Goal: Transaction & Acquisition: Purchase product/service

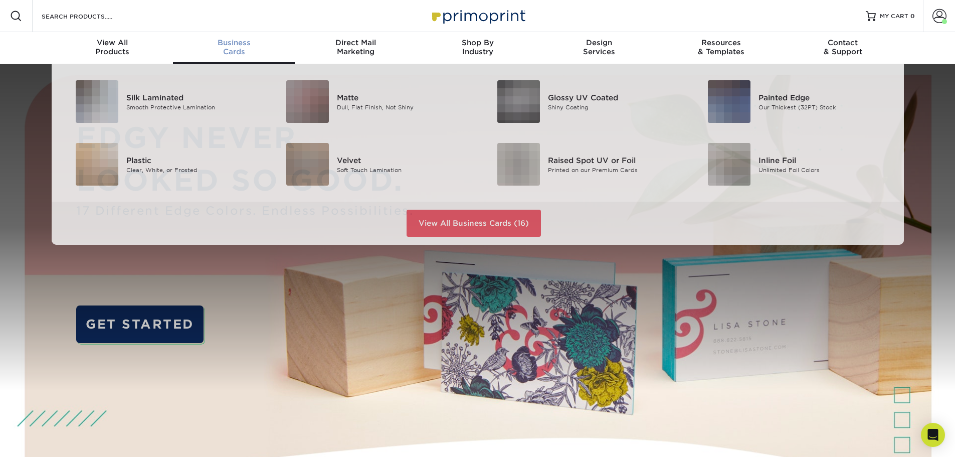
click at [243, 48] on div "Business Cards" at bounding box center [234, 47] width 122 height 18
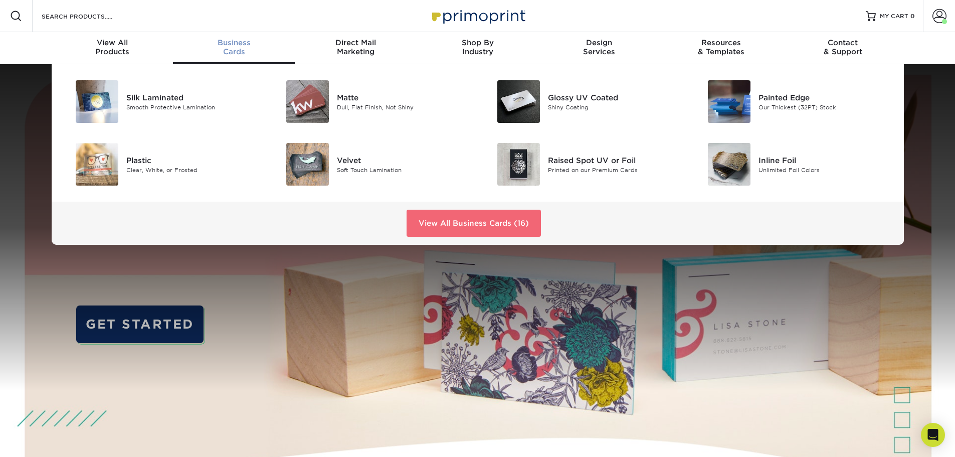
click at [445, 225] on link "View All Business Cards (16)" at bounding box center [474, 223] width 134 height 27
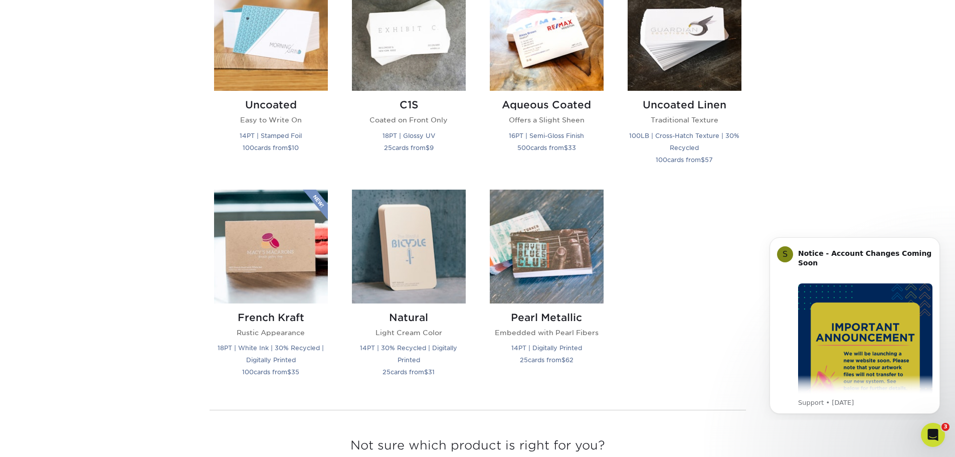
scroll to position [1002, 0]
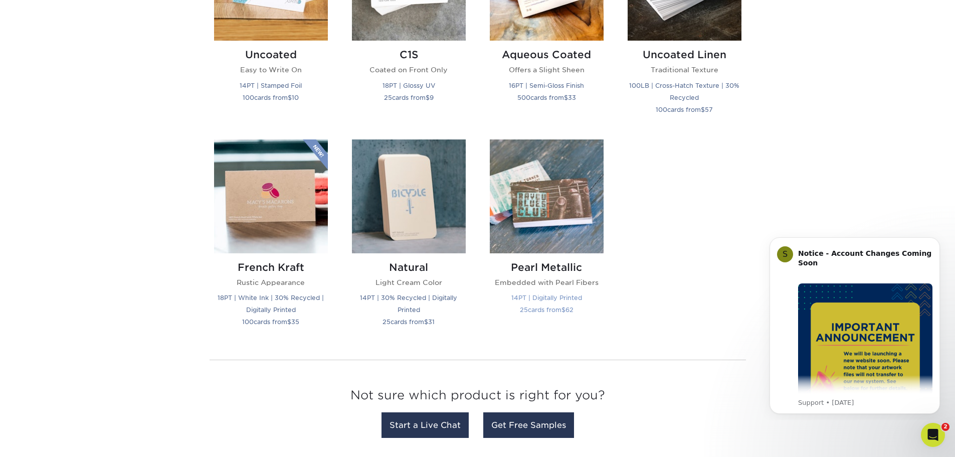
click at [546, 203] on img at bounding box center [547, 196] width 114 height 114
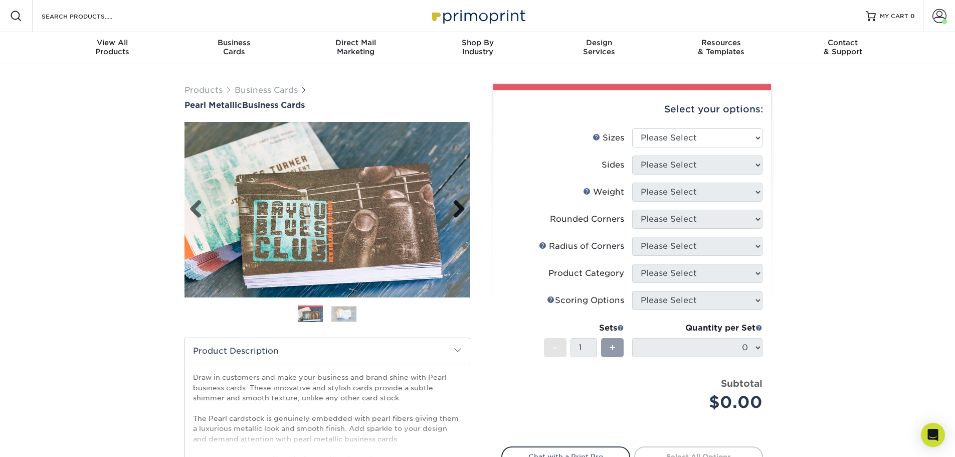
click at [461, 210] on link "Next" at bounding box center [455, 209] width 20 height 20
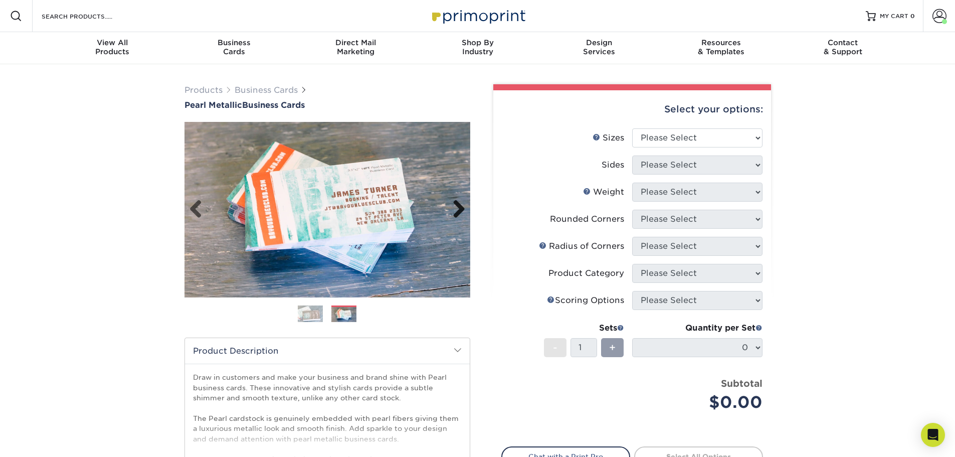
click at [461, 210] on link "Next" at bounding box center [455, 209] width 20 height 20
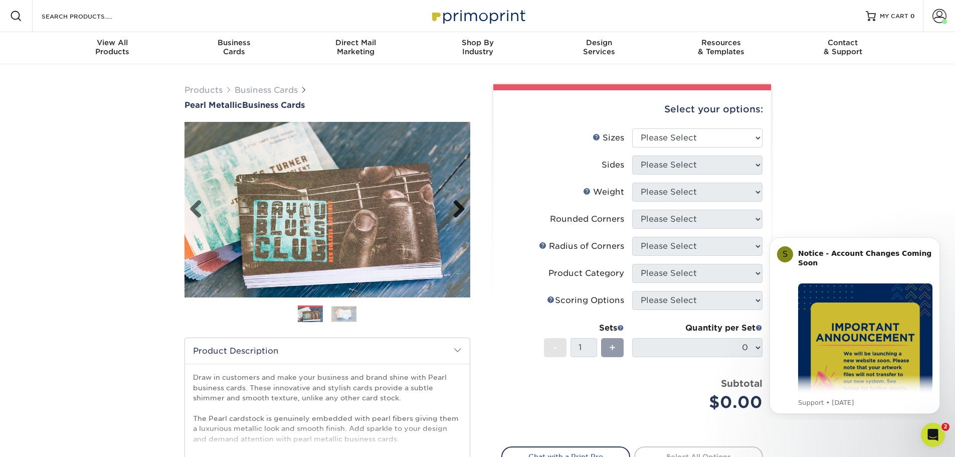
click at [460, 210] on link "Next" at bounding box center [455, 209] width 20 height 20
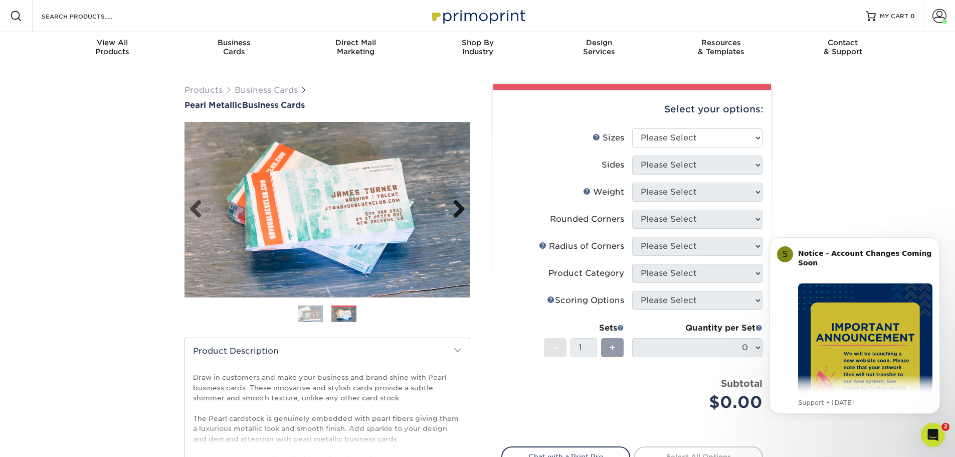
click at [460, 210] on link "Next" at bounding box center [455, 209] width 20 height 20
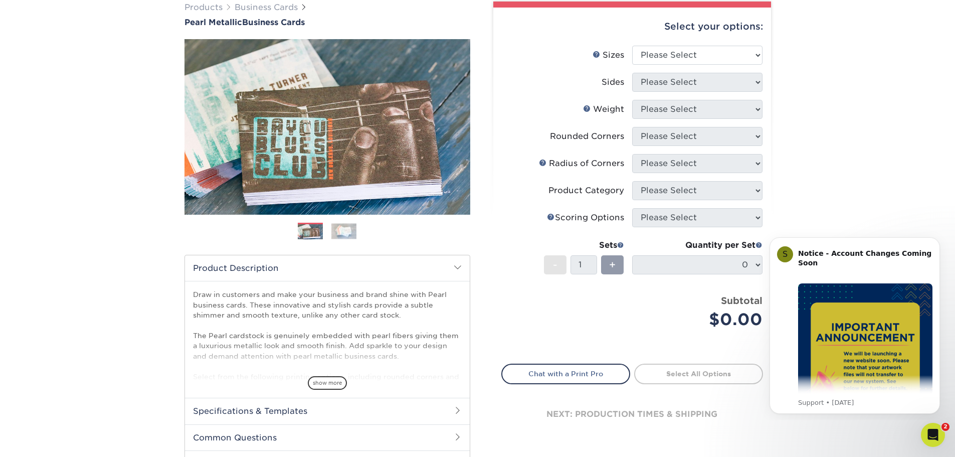
scroll to position [100, 0]
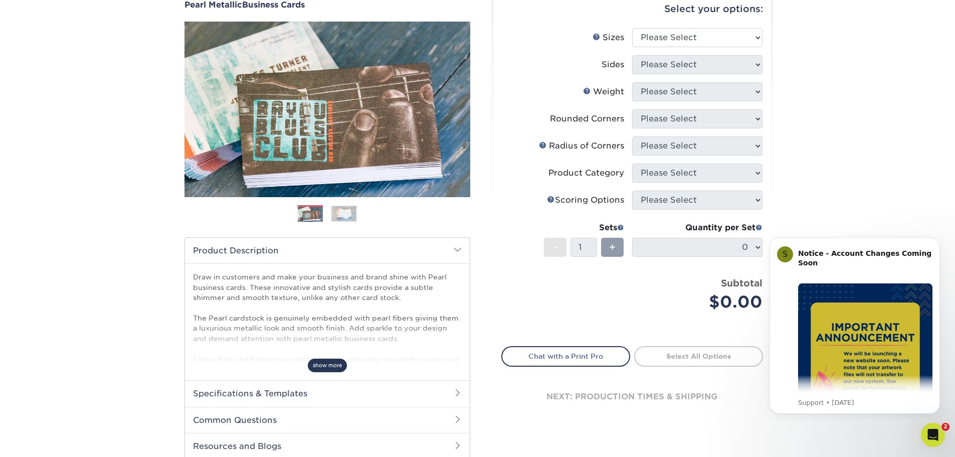
click at [331, 366] on span "show more" at bounding box center [327, 365] width 39 height 14
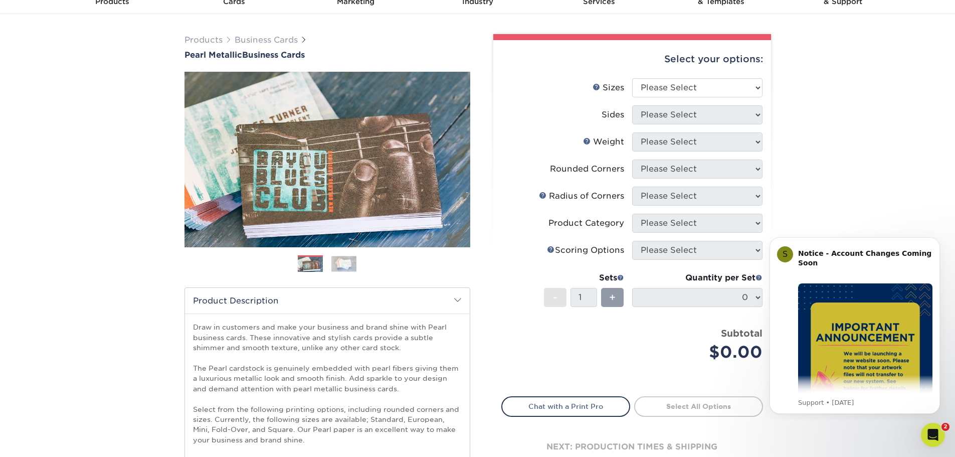
scroll to position [0, 0]
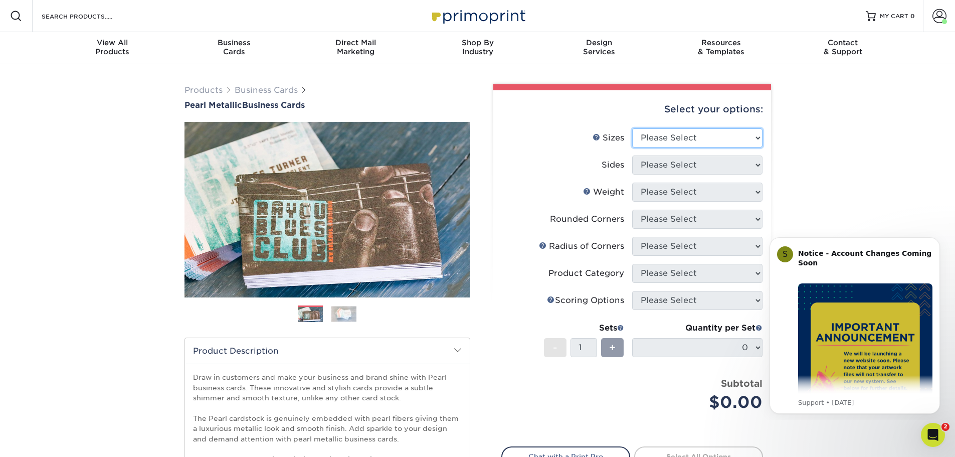
click at [694, 139] on select "Please Select 1.5" x 3.5" - Mini 1.75" x 3.5" - Mini 2" x 2" - Square 2" x 3" -…" at bounding box center [697, 137] width 130 height 19
select select "2.00x3.50"
click at [632, 128] on select "Please Select 1.5" x 3.5" - Mini 1.75" x 3.5" - Mini 2" x 2" - Square 2" x 3" -…" at bounding box center [697, 137] width 130 height 19
click at [680, 165] on select "Please Select Print Both Sides Print Front Only" at bounding box center [697, 164] width 130 height 19
select select "13abbda7-1d64-4f25-8bb2-c179b224825d"
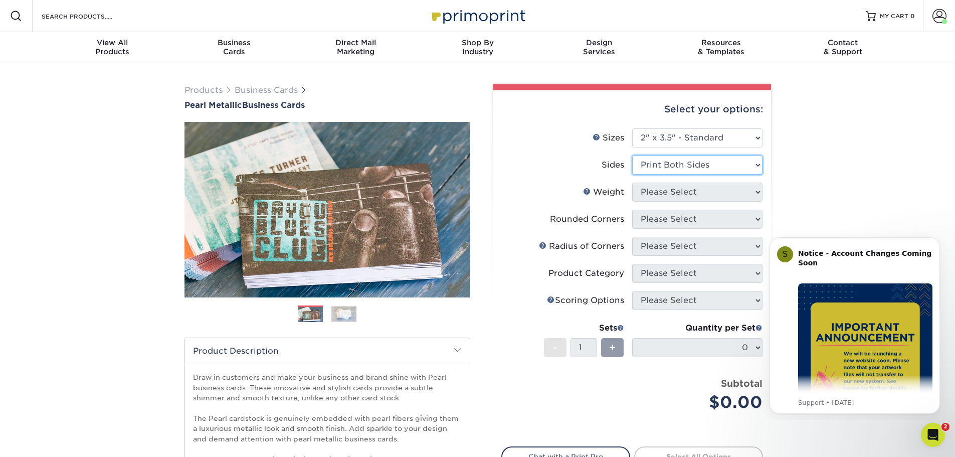
click at [632, 155] on select "Please Select Print Both Sides Print Front Only" at bounding box center [697, 164] width 130 height 19
click at [665, 198] on select "Please Select 14PTPM" at bounding box center [697, 191] width 130 height 19
select select "14PTPM"
click at [632, 182] on select "Please Select 14PTPM" at bounding box center [697, 191] width 130 height 19
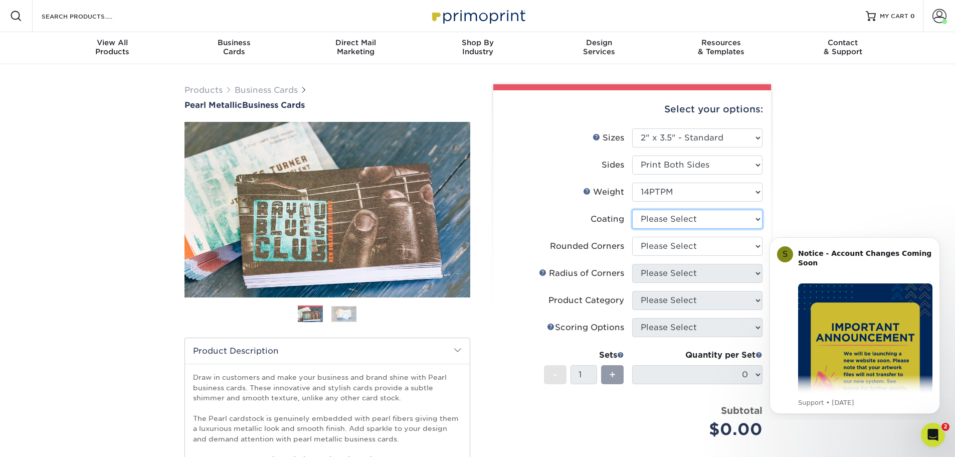
click at [666, 222] on select at bounding box center [697, 219] width 130 height 19
select select "3e7618de-abca-4bda-9f97-8b9129e913d8"
click at [632, 210] on select at bounding box center [697, 219] width 130 height 19
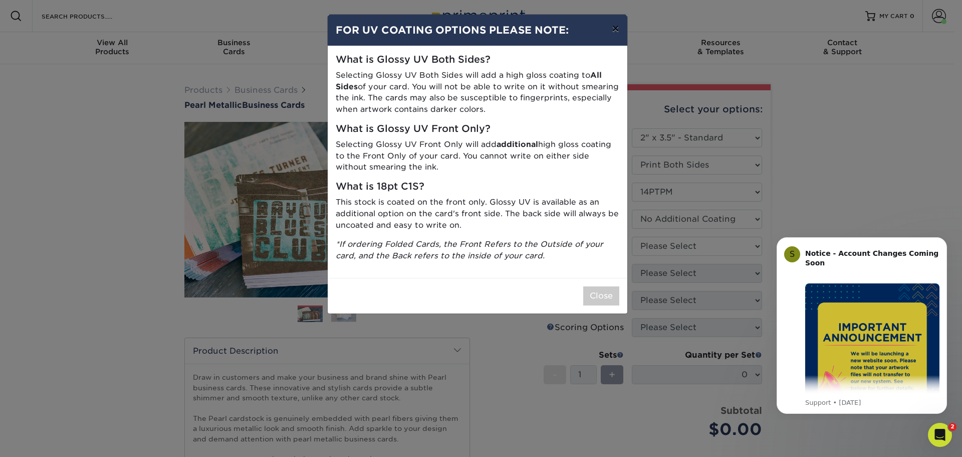
click at [617, 32] on button "×" at bounding box center [615, 29] width 23 height 28
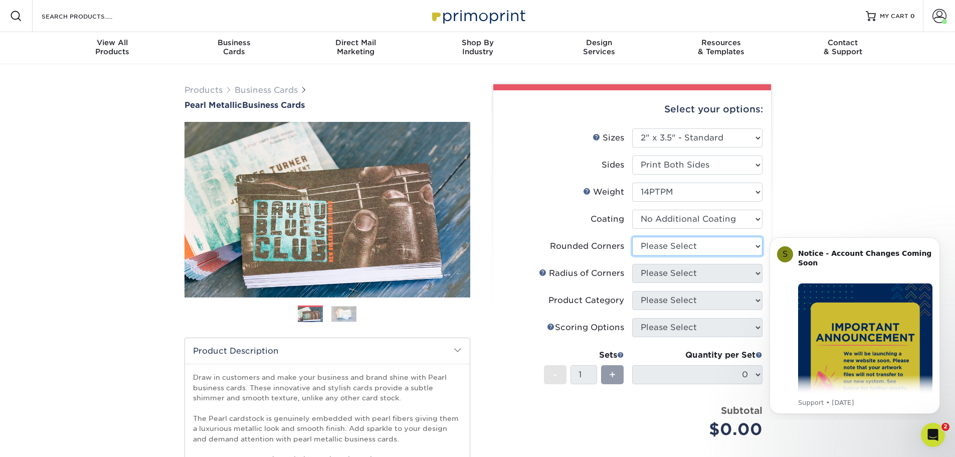
click at [668, 247] on select "Please Select Yes - Round 2 Corners Yes - Round 4 Corners No" at bounding box center [697, 246] width 130 height 19
select select "0"
click at [632, 237] on select "Please Select Yes - Round 2 Corners Yes - Round 4 Corners No" at bounding box center [697, 246] width 130 height 19
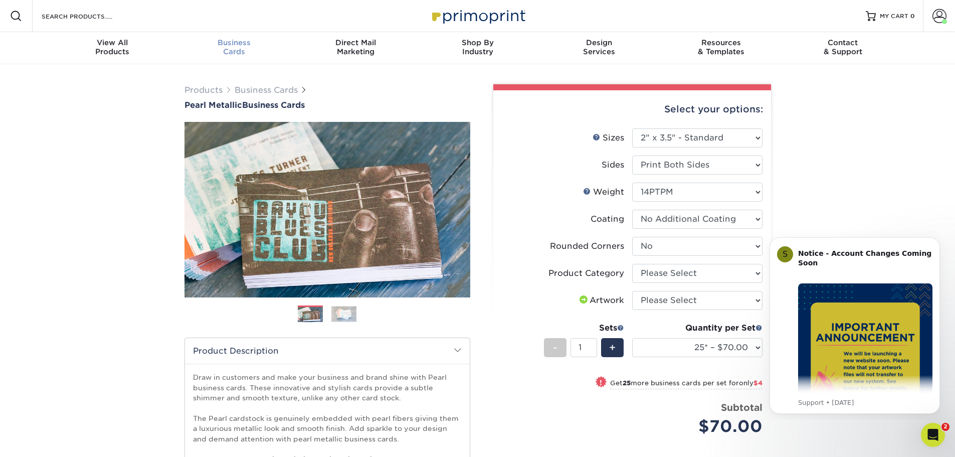
click at [232, 51] on div "Business Cards" at bounding box center [234, 47] width 122 height 18
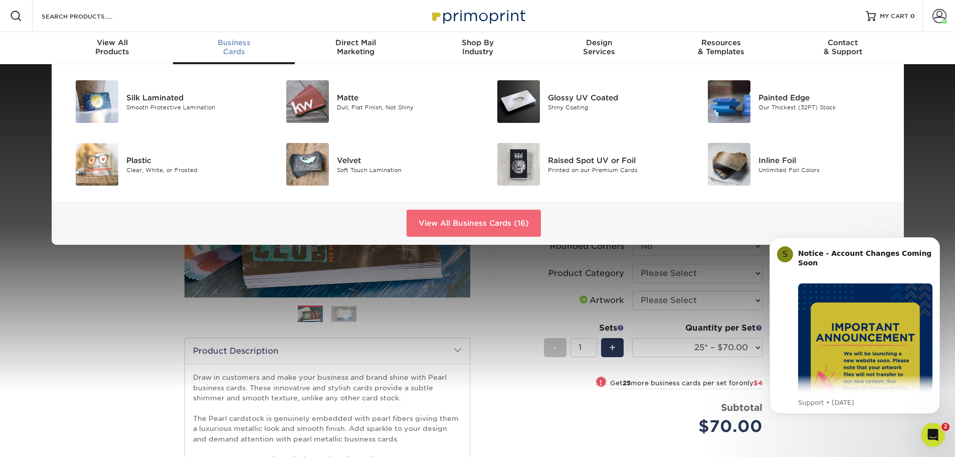
click at [440, 218] on link "View All Business Cards (16)" at bounding box center [474, 223] width 134 height 27
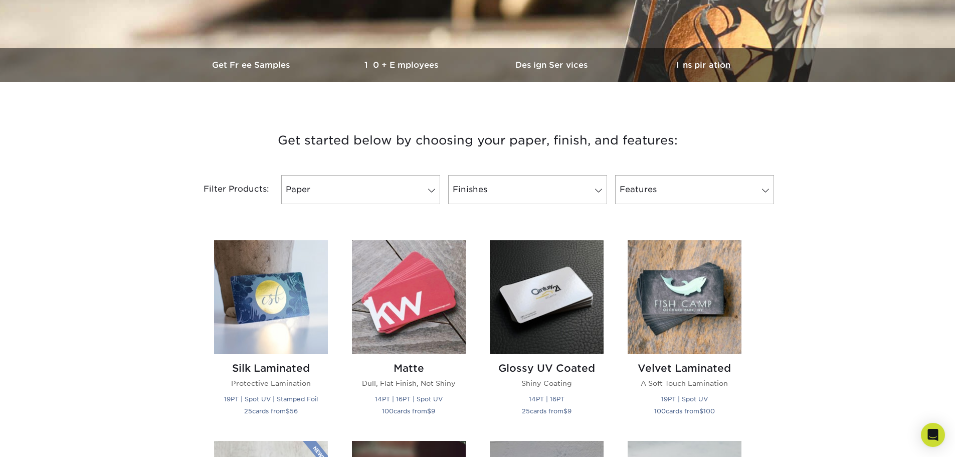
scroll to position [301, 0]
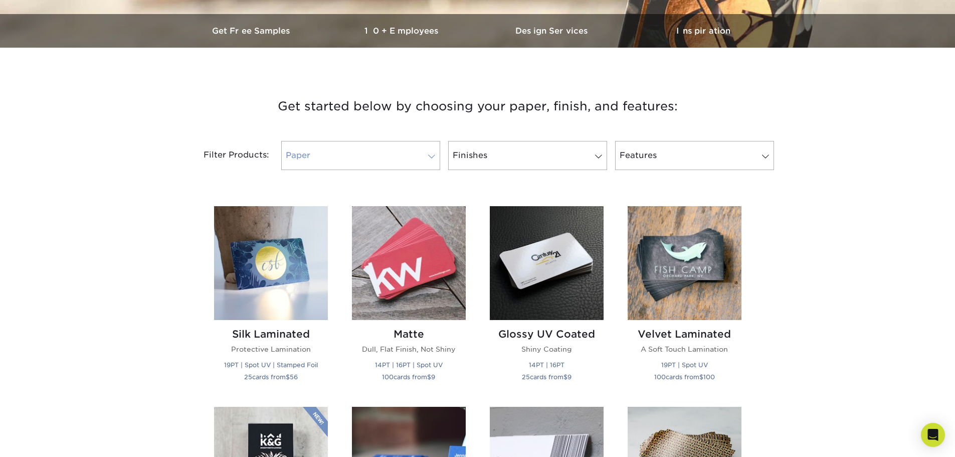
click at [339, 168] on link "Paper" at bounding box center [360, 155] width 159 height 29
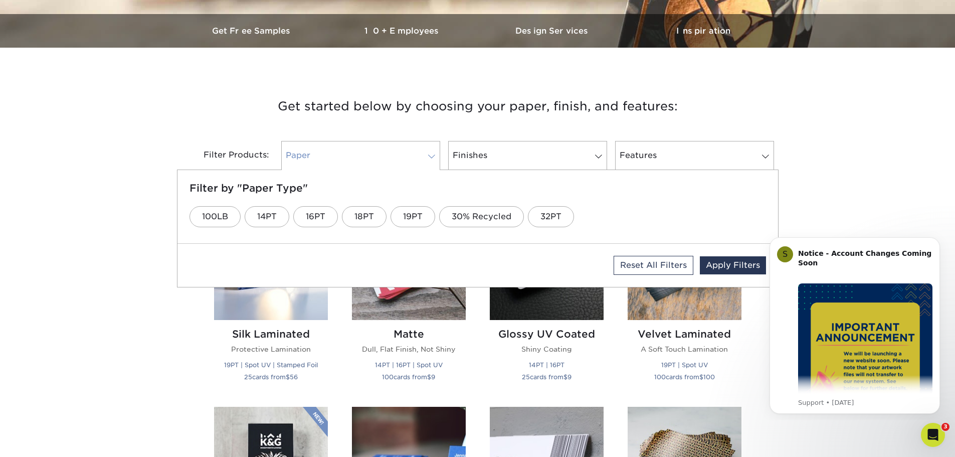
scroll to position [0, 0]
click at [340, 168] on div at bounding box center [360, 168] width 159 height 3
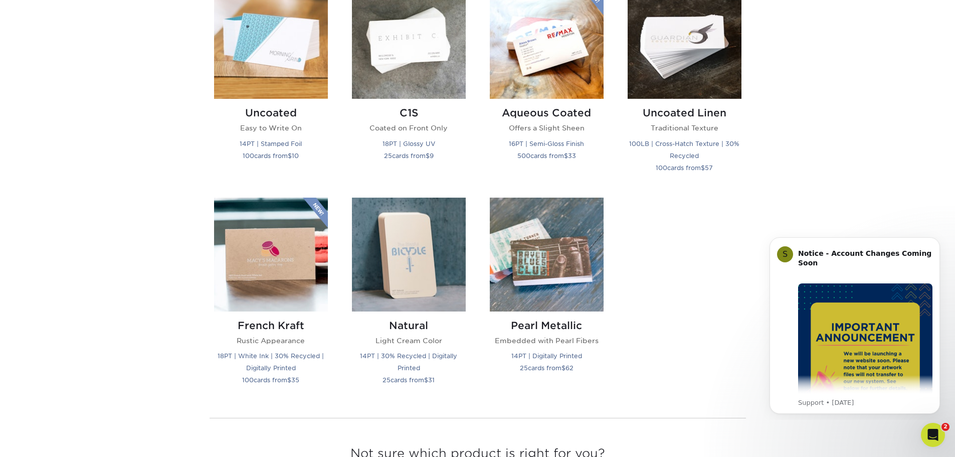
scroll to position [952, 0]
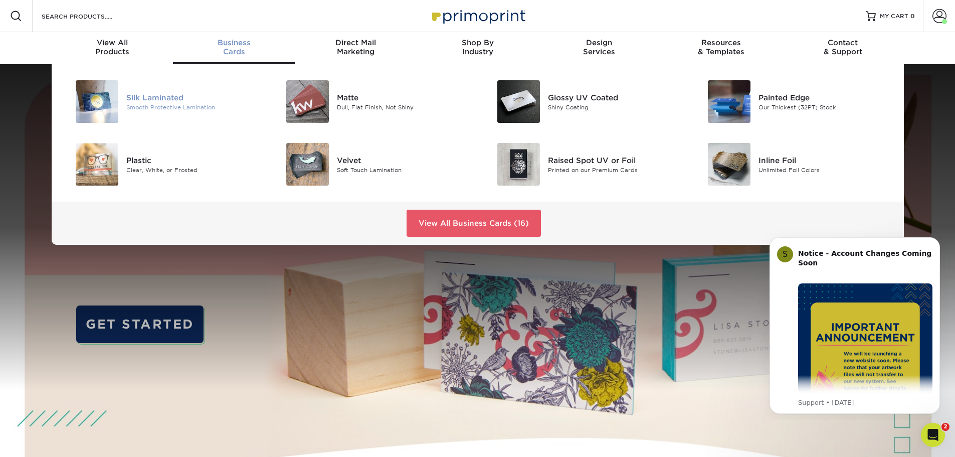
click at [149, 99] on div "Silk Laminated" at bounding box center [192, 97] width 133 height 11
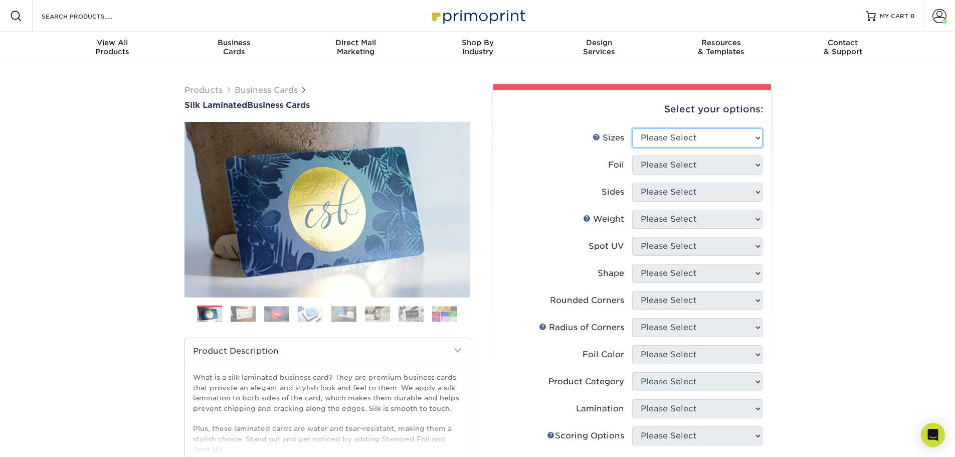
click at [666, 140] on select "Please Select 1.5" x 3.5" - Mini 1.75" x 3.5" - Mini 2" x 2" - Square 2" x 3" -…" at bounding box center [697, 137] width 130 height 19
select select "2.00x3.50"
click at [632, 128] on select "Please Select 1.5" x 3.5" - Mini 1.75" x 3.5" - Mini 2" x 2" - Square 2" x 3" -…" at bounding box center [697, 137] width 130 height 19
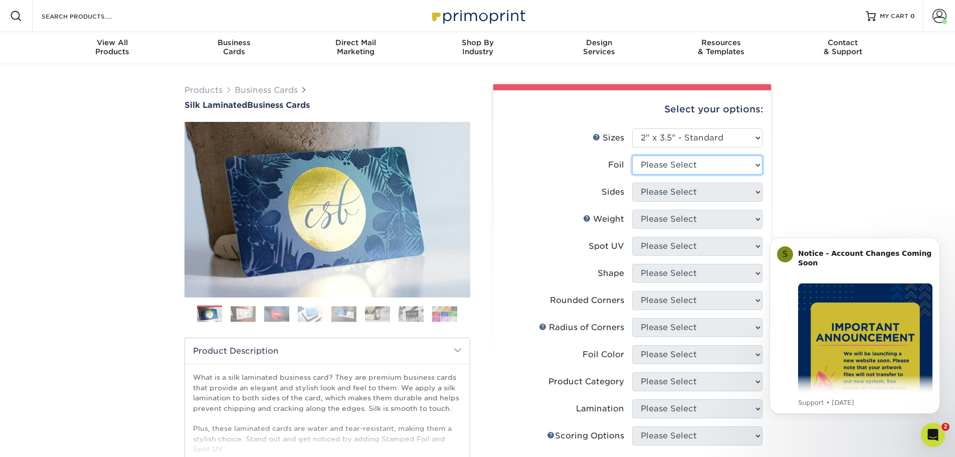
click at [668, 166] on select "Please Select Yes No" at bounding box center [697, 164] width 130 height 19
select select "1"
click at [632, 155] on select "Please Select Yes No" at bounding box center [697, 164] width 130 height 19
click at [666, 194] on select "Please Select Print Both Sides - Foil Both Sides Print Both Sides - Foil Front …" at bounding box center [697, 191] width 130 height 19
select select "34527644-b4fd-4ffb-9092-1318eefcd9d9"
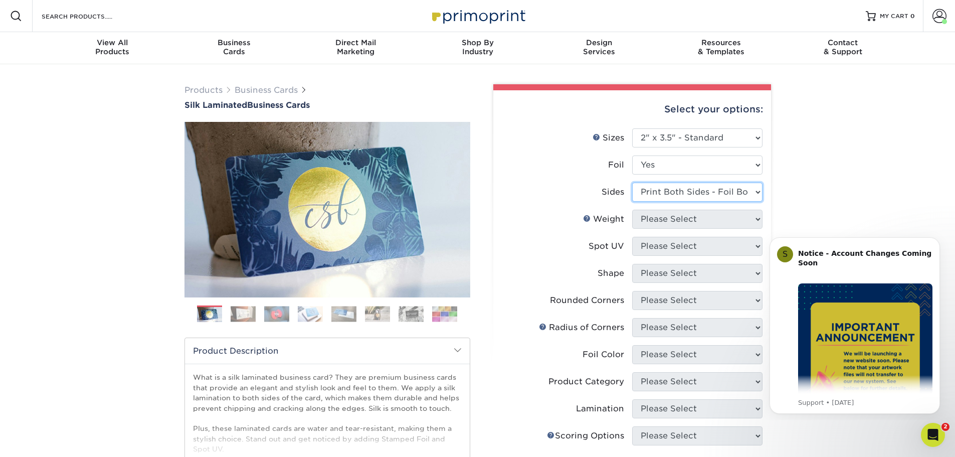
click at [632, 182] on select "Please Select Print Both Sides - Foil Both Sides Print Both Sides - Foil Front …" at bounding box center [697, 191] width 130 height 19
click at [668, 223] on select "Please Select 16PT" at bounding box center [697, 219] width 130 height 19
select select "16PT"
click at [632, 210] on select "Please Select 16PT" at bounding box center [697, 219] width 130 height 19
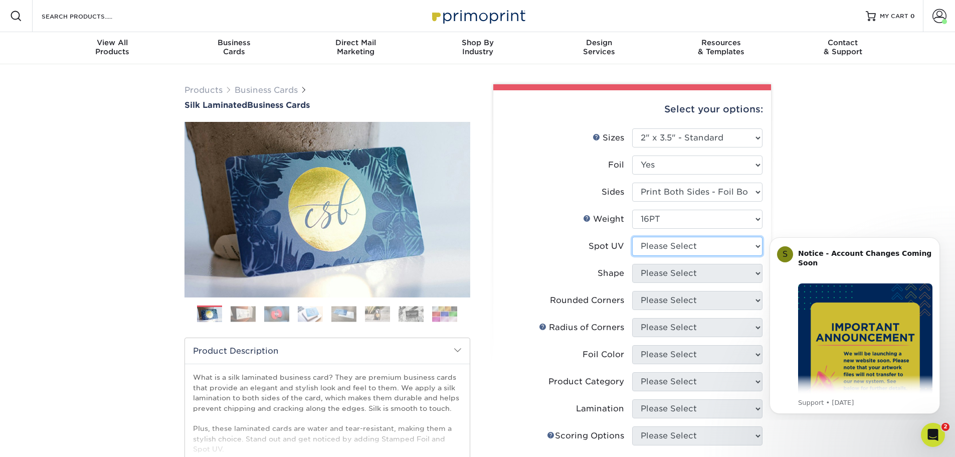
click at [668, 248] on select "Please Select No Spot UV Front and Back (Both Sides) Front Only Back Only" at bounding box center [697, 246] width 130 height 19
select select "0"
click at [632, 237] on select "Please Select No Spot UV Front and Back (Both Sides) Front Only Back Only" at bounding box center [697, 246] width 130 height 19
click at [676, 267] on select "Please Select Standard" at bounding box center [697, 273] width 130 height 19
select select "standard"
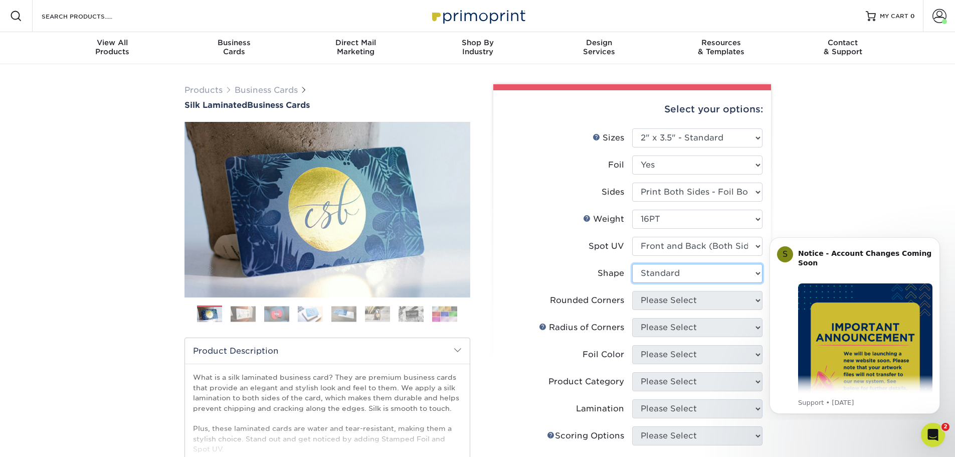
click at [632, 264] on select "Please Select Standard" at bounding box center [697, 273] width 130 height 19
click at [674, 303] on select "Please Select Yes - Round 2 Corners Yes - Round 4 Corners No" at bounding box center [697, 300] width 130 height 19
select select "0"
click at [632, 291] on select "Please Select Yes - Round 2 Corners Yes - Round 4 Corners No" at bounding box center [697, 300] width 130 height 19
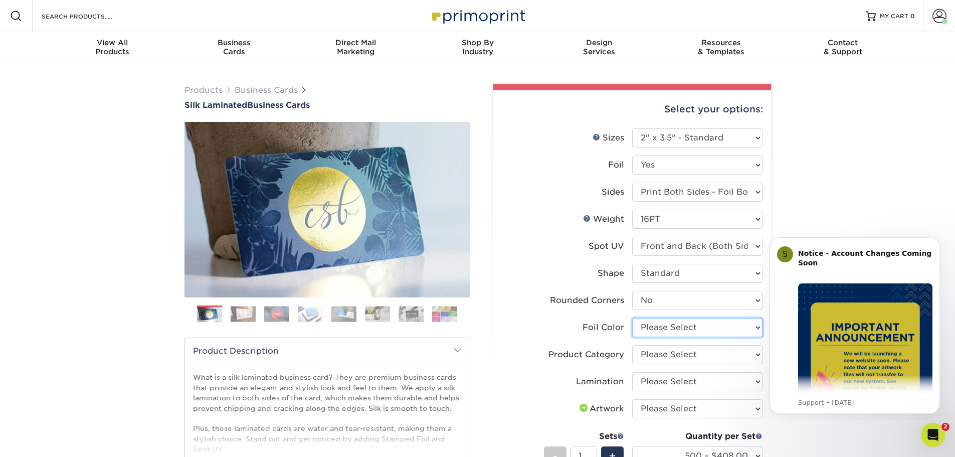
click at [668, 329] on select "Please Select Silver Foil Black Foil Blue Foil Copper Foil Gold Foil Red Foil R…" at bounding box center [697, 327] width 130 height 19
select select "a834dd52-fe06-4ed6-9a86-5bd3c2d02515"
click at [632, 318] on select "Please Select Silver Foil Black Foil Blue Foil Copper Foil Gold Foil Red Foil R…" at bounding box center [697, 327] width 130 height 19
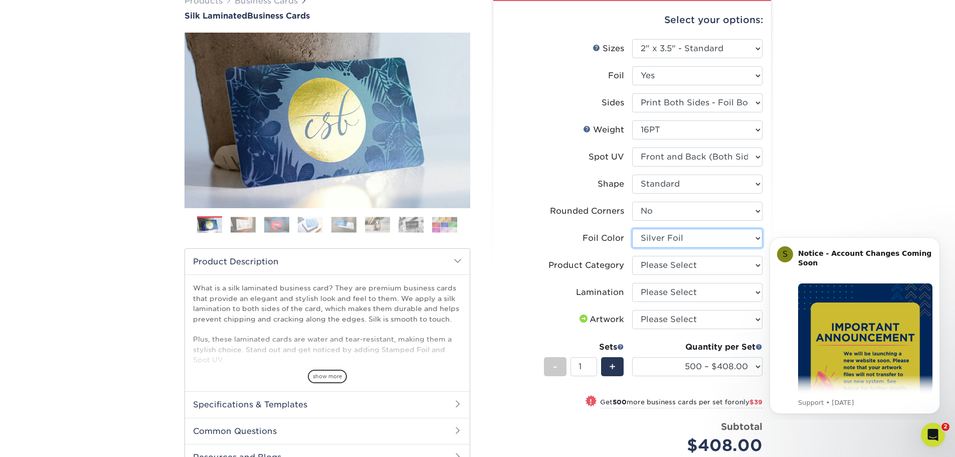
scroll to position [100, 0]
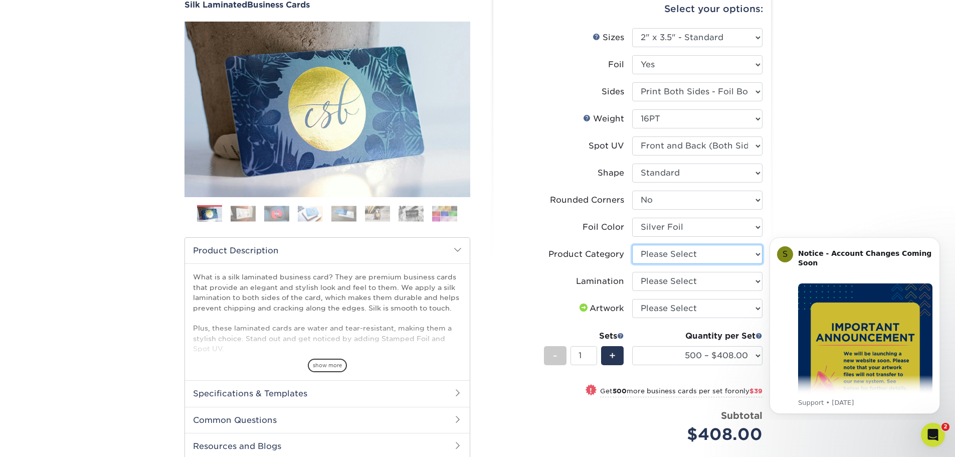
click at [688, 257] on select "Please Select Business Cards" at bounding box center [697, 254] width 130 height 19
select select "3b5148f1-0588-4f88-a218-97bcfdce65c1"
click at [632, 245] on select "Please Select Business Cards" at bounding box center [697, 254] width 130 height 19
click at [688, 281] on select "Please Select Silk" at bounding box center [697, 281] width 130 height 19
select select "ccacb42f-45f7-42d3-bbd3-7c8421cf37f0"
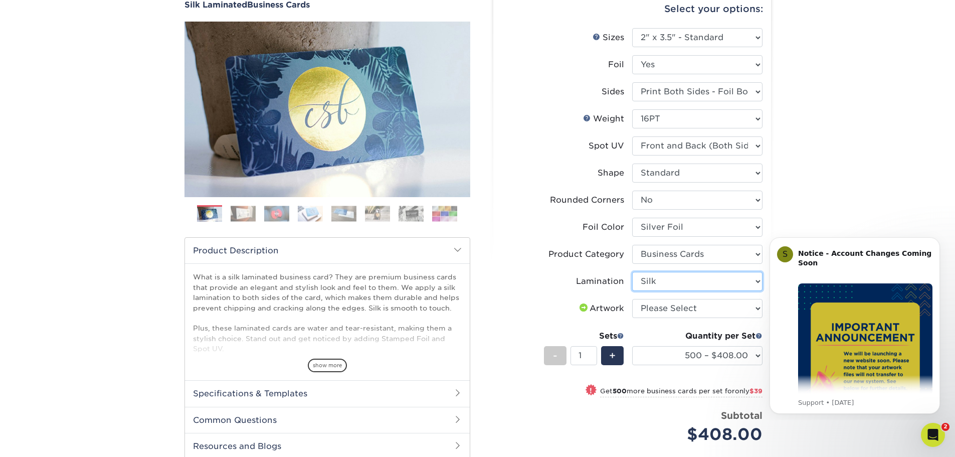
click at [632, 272] on select "Please Select Silk" at bounding box center [697, 281] width 130 height 19
click at [675, 312] on select "Please Select I will upload files I need a design - $100" at bounding box center [697, 308] width 130 height 19
select select "upload"
click at [632, 299] on select "Please Select I will upload files I need a design - $100" at bounding box center [697, 308] width 130 height 19
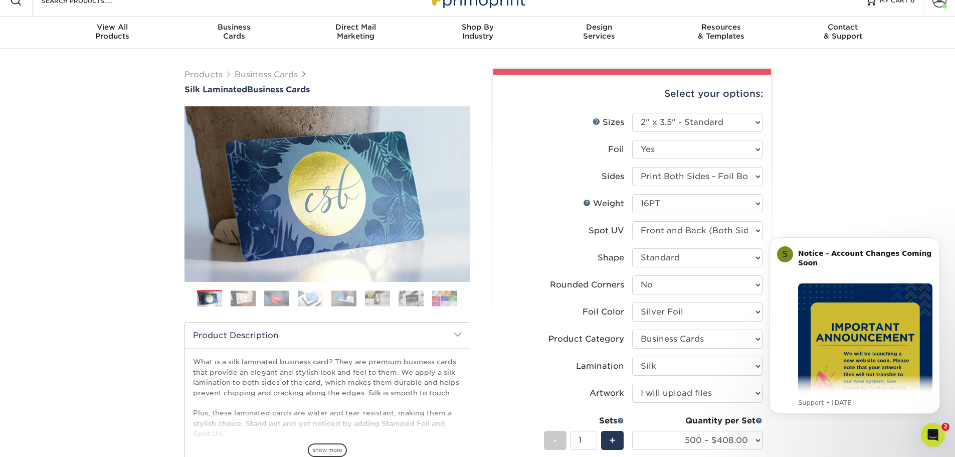
scroll to position [0, 0]
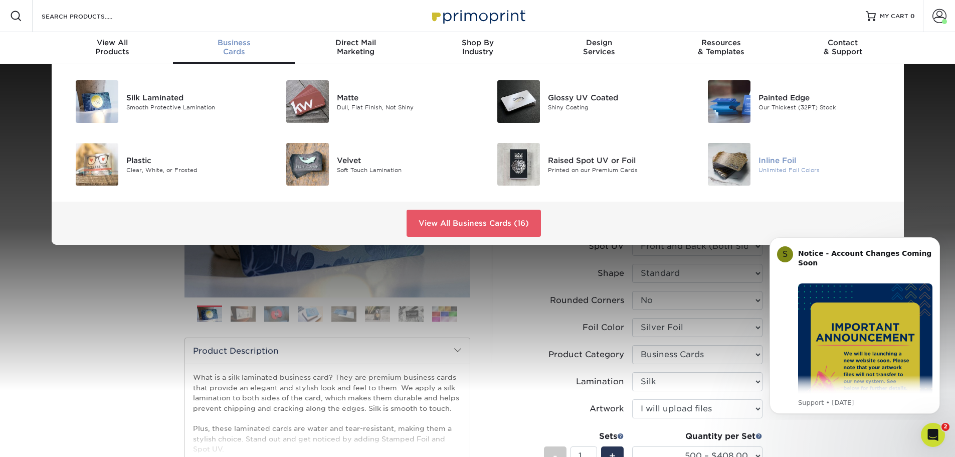
click at [772, 161] on div "Inline Foil" at bounding box center [824, 159] width 133 height 11
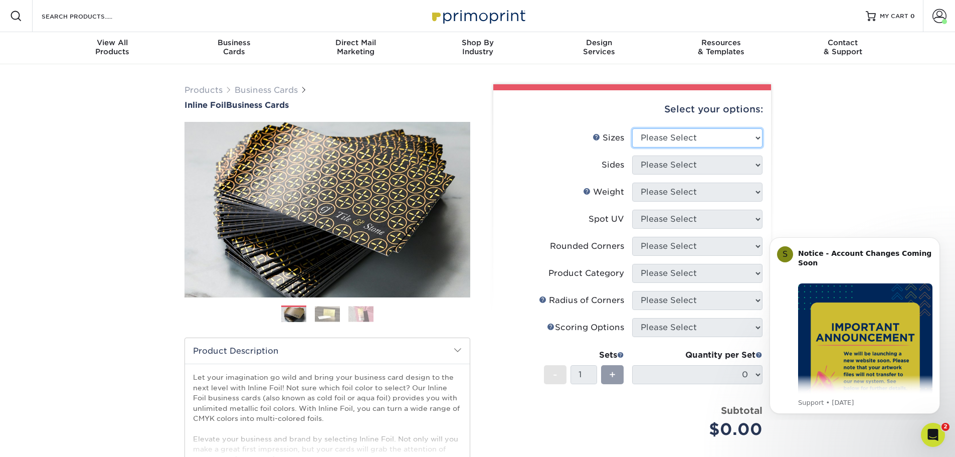
click at [675, 139] on select "Please Select 1.5" x 3.5" - Mini 1.75" x 3.5" - Mini 2" x 2" - Square 2" x 3" -…" at bounding box center [697, 137] width 130 height 19
select select "2.00x3.50"
click at [632, 128] on select "Please Select 1.5" x 3.5" - Mini 1.75" x 3.5" - Mini 2" x 2" - Square 2" x 3" -…" at bounding box center [697, 137] width 130 height 19
click at [667, 166] on select "Please Select Print Both Sides - Foil Back Only Print Both Sides - Foil Both Si…" at bounding box center [697, 164] width 130 height 19
select select "34527644-b4fd-4ffb-9092-1318eefcd9d9"
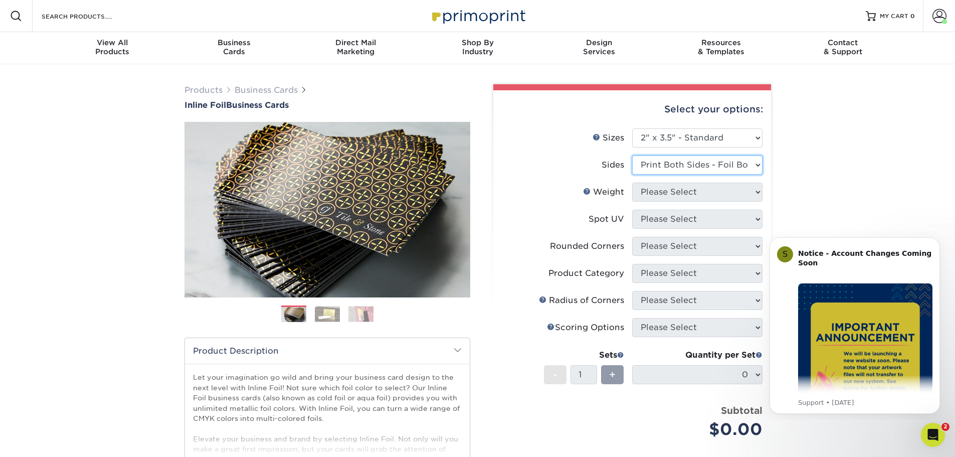
click at [632, 155] on select "Please Select Print Both Sides - Foil Back Only Print Both Sides - Foil Both Si…" at bounding box center [697, 164] width 130 height 19
click at [669, 195] on select "Please Select 16PT" at bounding box center [697, 191] width 130 height 19
select select "16PT"
click at [632, 182] on select "Please Select 16PT" at bounding box center [697, 191] width 130 height 19
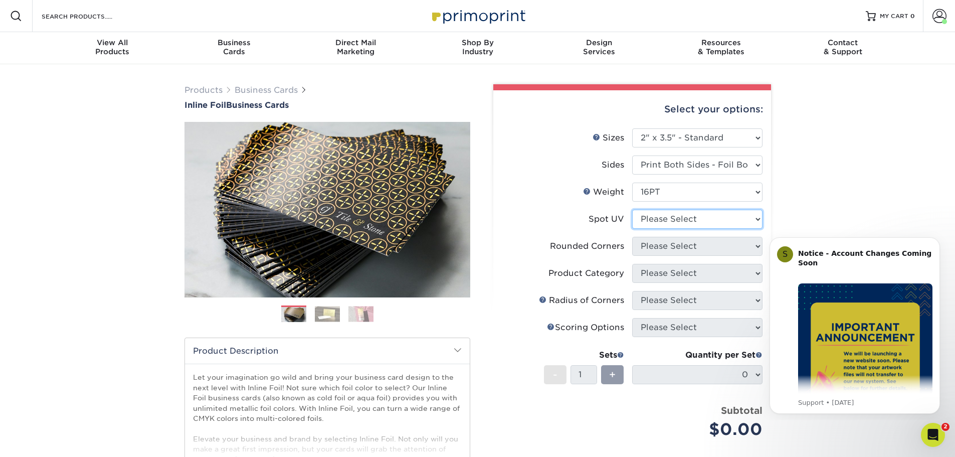
click at [669, 220] on select "Please Select No Spot UV Front and Back (Both Sides) Front Only Back Only" at bounding box center [697, 219] width 130 height 19
select select "0"
click at [632, 210] on select "Please Select No Spot UV Front and Back (Both Sides) Front Only Back Only" at bounding box center [697, 219] width 130 height 19
click at [690, 248] on select "Please Select Yes - Round 2 Corners Yes - Round 4 Corners No" at bounding box center [697, 246] width 130 height 19
select select "0"
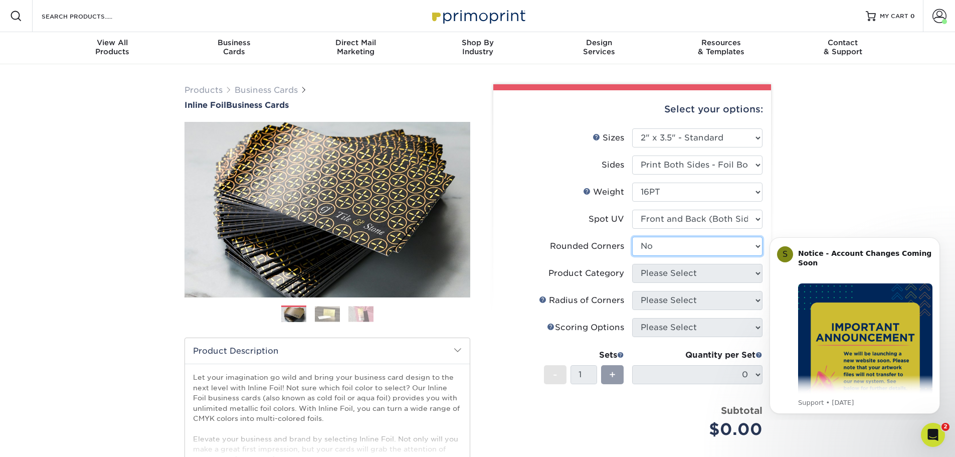
click at [632, 237] on select "Please Select Yes - Round 2 Corners Yes - Round 4 Corners No" at bounding box center [697, 246] width 130 height 19
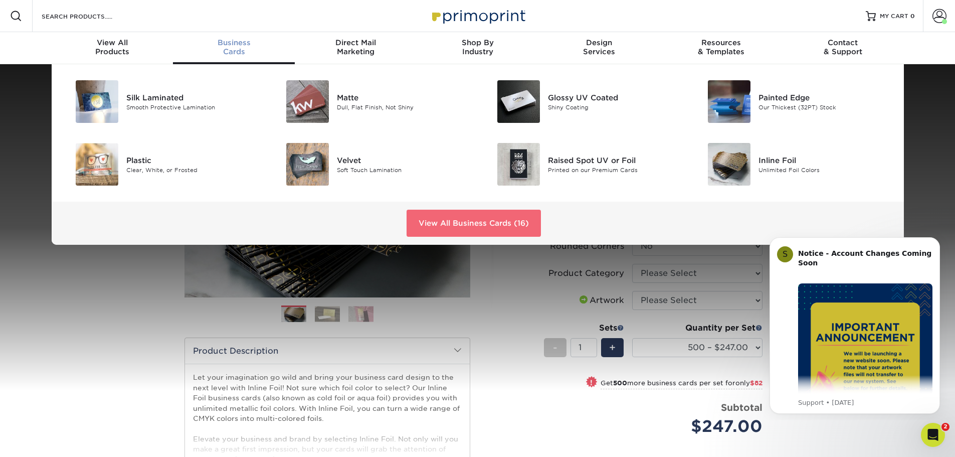
click at [489, 224] on link "View All Business Cards (16)" at bounding box center [474, 223] width 134 height 27
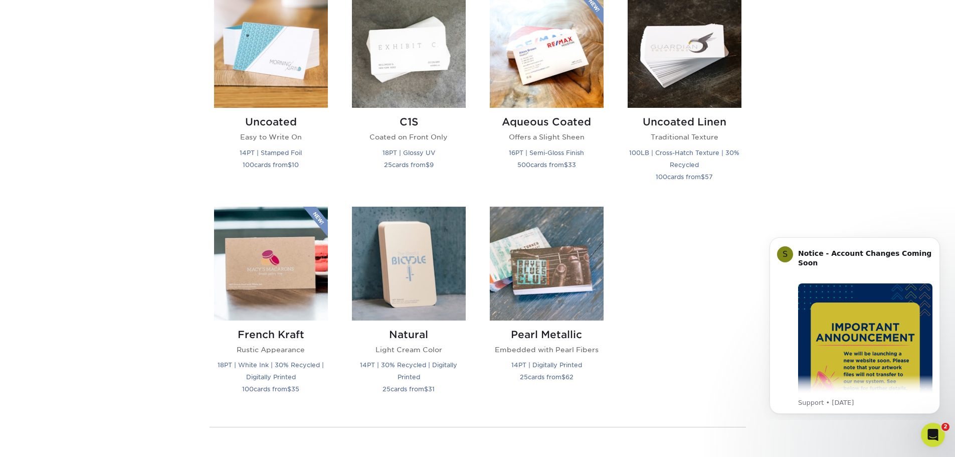
scroll to position [952, 0]
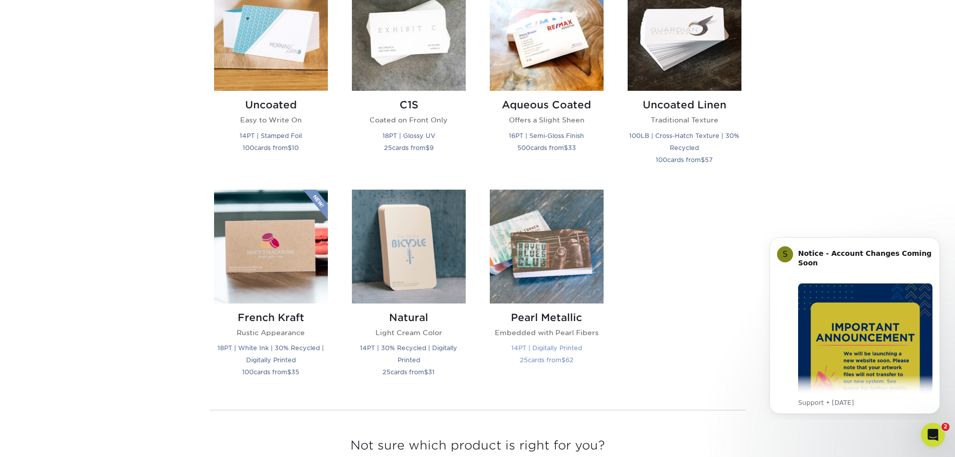
click at [570, 254] on img at bounding box center [547, 246] width 114 height 114
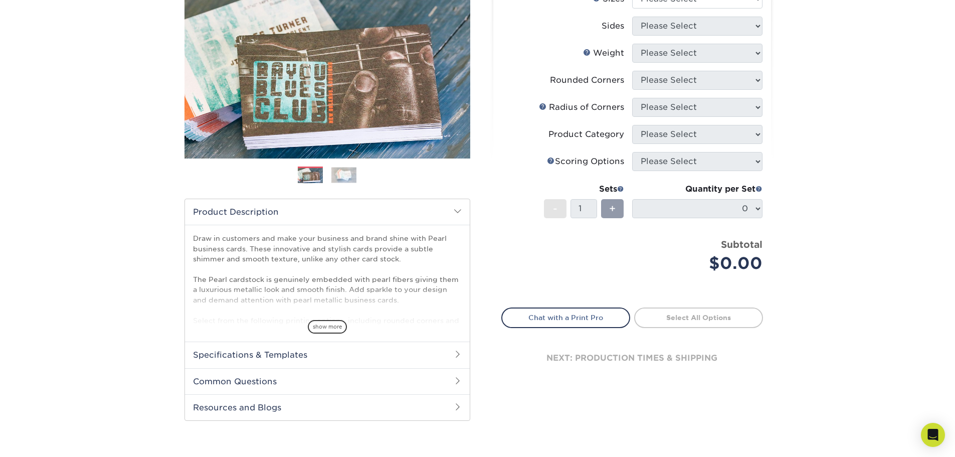
scroll to position [150, 0]
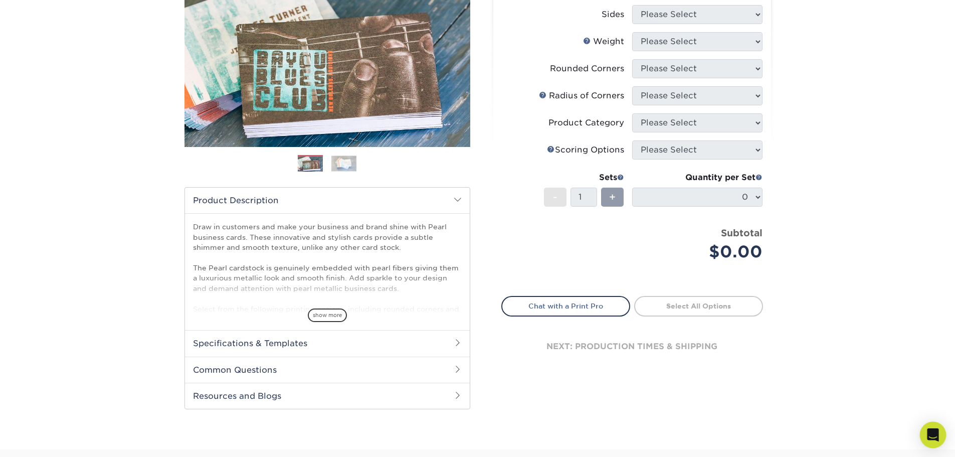
click at [941, 434] on div "Open Intercom Messenger" at bounding box center [933, 435] width 27 height 27
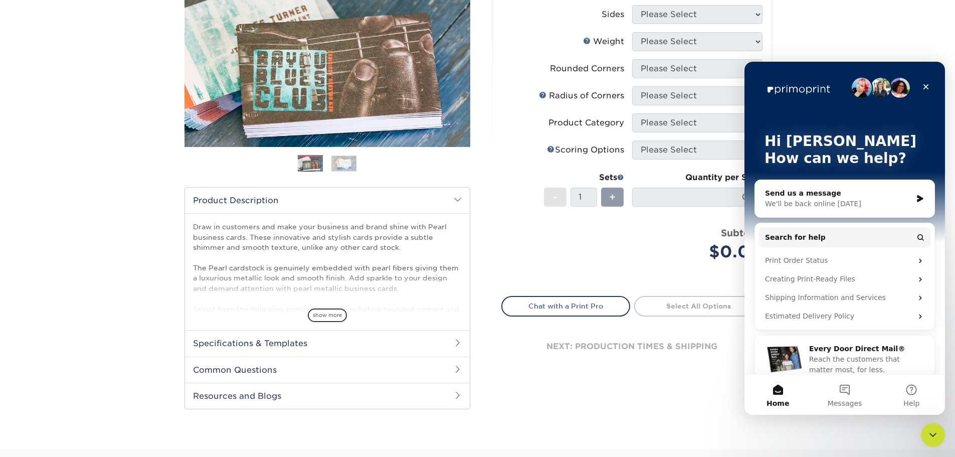
scroll to position [0, 0]
click at [852, 395] on button "3 Messages" at bounding box center [844, 394] width 67 height 40
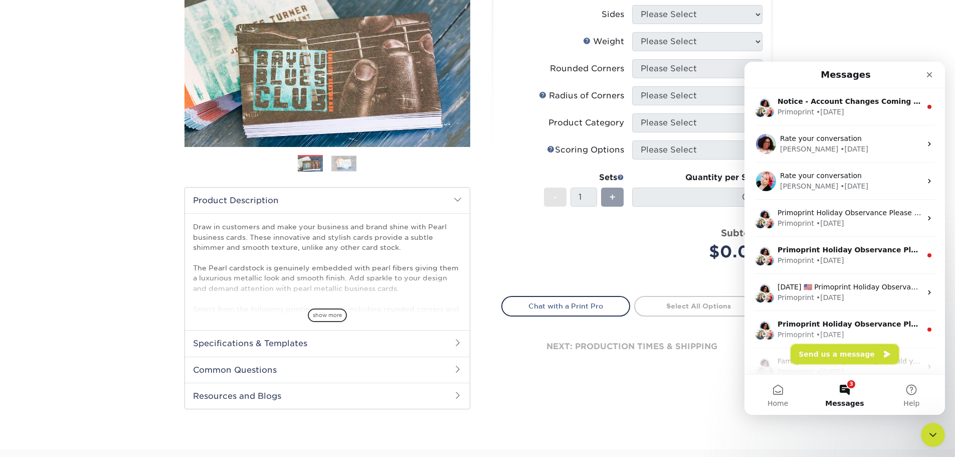
click at [848, 349] on button "Send us a message" at bounding box center [844, 354] width 108 height 20
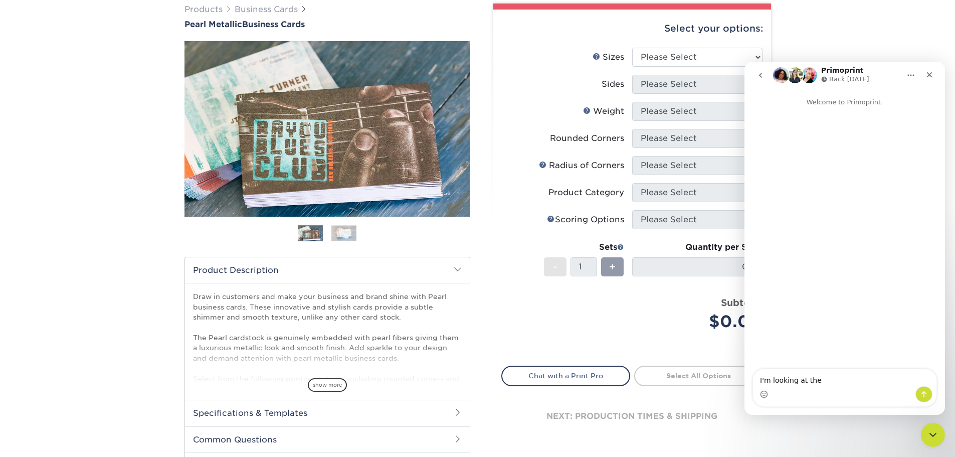
scroll to position [50, 0]
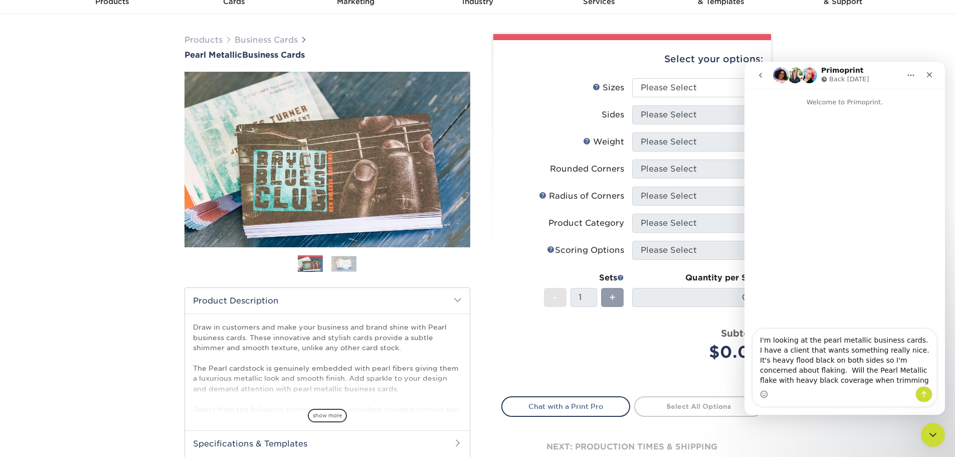
type textarea "I'm looking at the pearl metallic business cards. I have a client that wants so…"
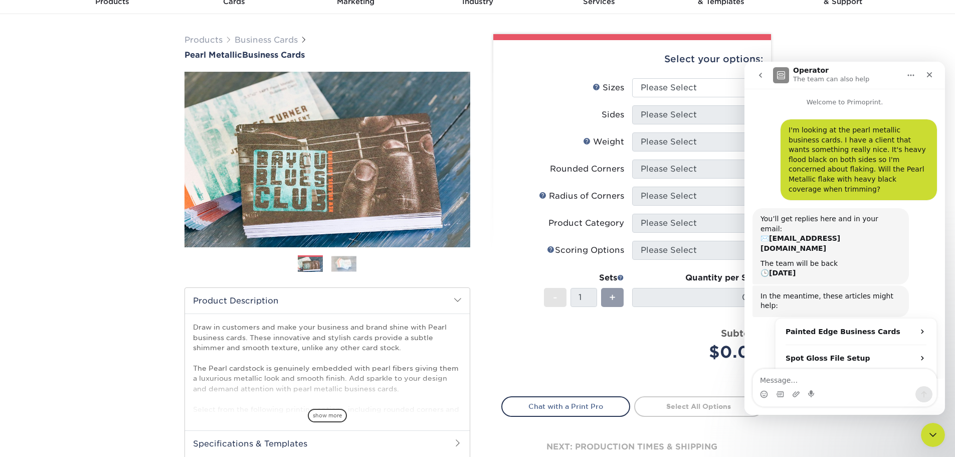
scroll to position [36, 0]
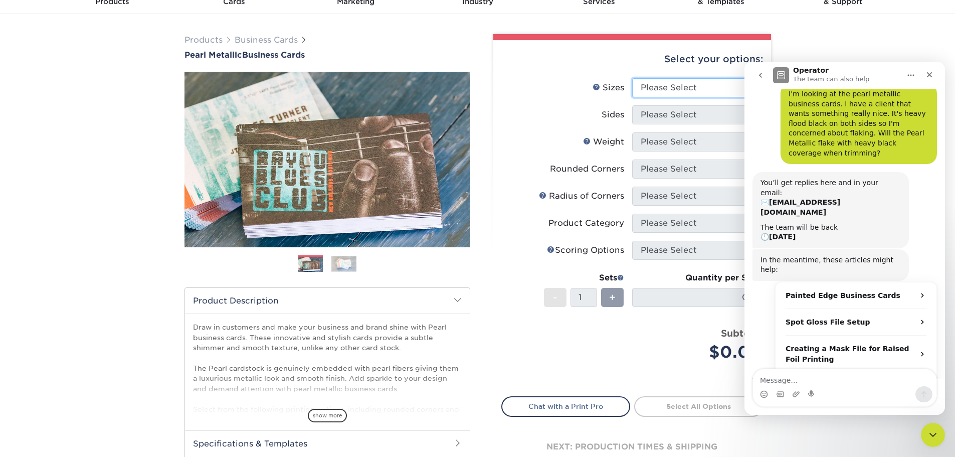
click at [677, 87] on select "Please Select 1.5" x 3.5" - Mini 1.75" x 3.5" - Mini 2" x 2" - Square 2" x 3" -…" at bounding box center [697, 87] width 130 height 19
select select "2.00x3.50"
click at [632, 78] on select "Please Select 1.5" x 3.5" - Mini 1.75" x 3.5" - Mini 2" x 2" - Square 2" x 3" -…" at bounding box center [697, 87] width 130 height 19
click at [677, 111] on select "Please Select Print Both Sides Print Front Only" at bounding box center [697, 114] width 130 height 19
select select "13abbda7-1d64-4f25-8bb2-c179b224825d"
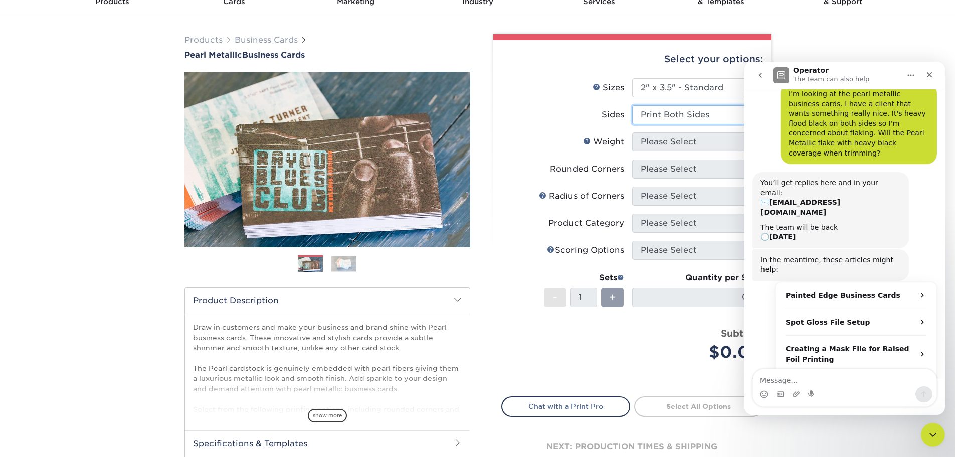
click at [632, 105] on select "Please Select Print Both Sides Print Front Only" at bounding box center [697, 114] width 130 height 19
click at [675, 143] on select "Please Select 14PTPM" at bounding box center [697, 141] width 130 height 19
select select "14PTPM"
click at [632, 132] on select "Please Select 14PTPM" at bounding box center [697, 141] width 130 height 19
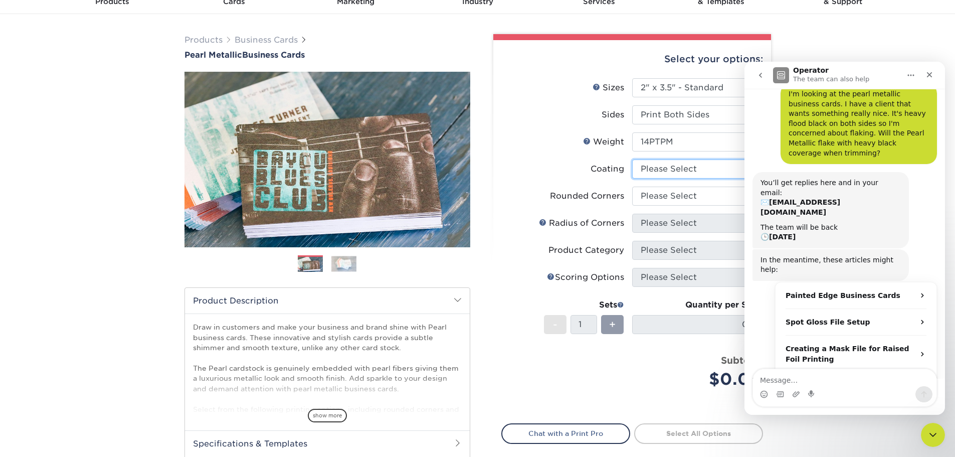
click at [678, 170] on select at bounding box center [697, 168] width 130 height 19
select select "3e7618de-abca-4bda-9f97-8b9129e913d8"
click at [632, 159] on select at bounding box center [697, 168] width 130 height 19
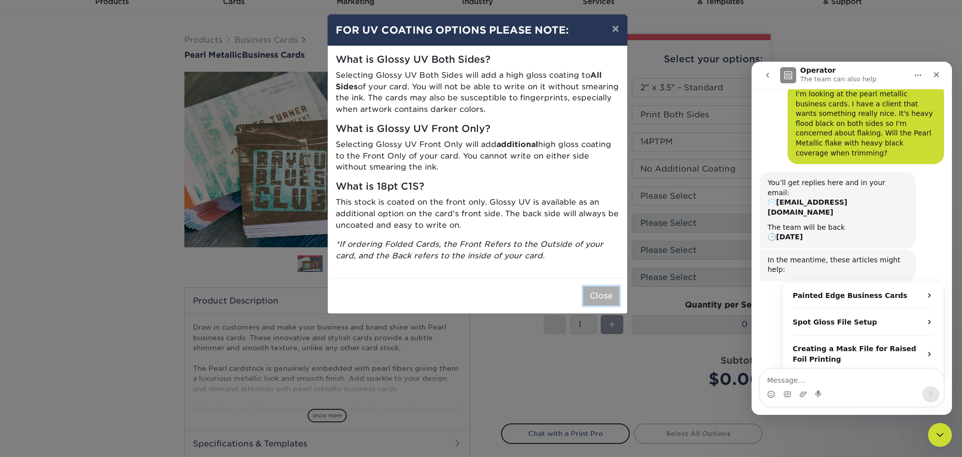
click at [611, 298] on button "Close" at bounding box center [601, 295] width 36 height 19
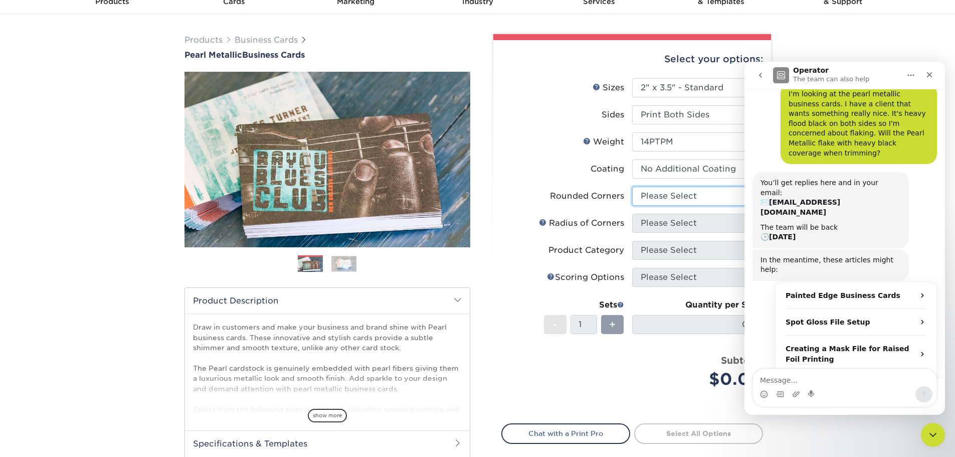
click at [675, 196] on select "Please Select Yes - Round 2 Corners Yes - Round 4 Corners No" at bounding box center [697, 195] width 130 height 19
select select "0"
click at [632, 186] on select "Please Select Yes - Round 2 Corners Yes - Round 4 Corners No" at bounding box center [697, 195] width 130 height 19
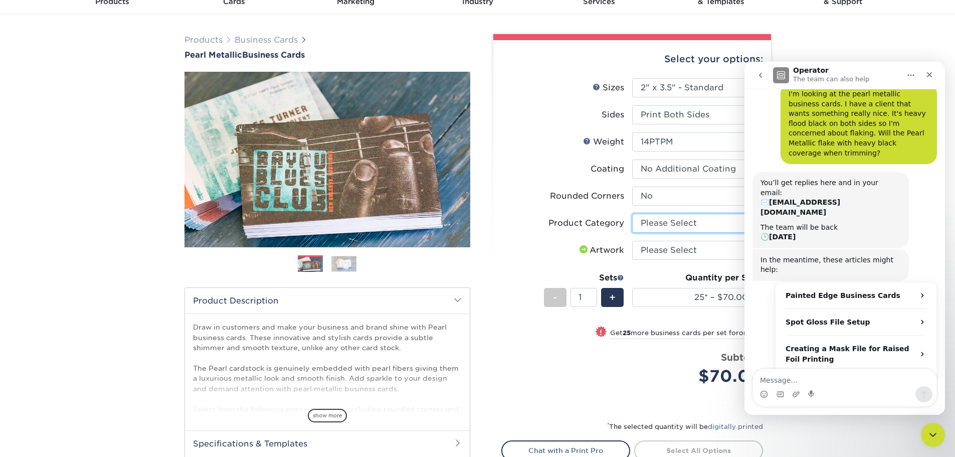
click at [660, 225] on select "Please Select Business Cards" at bounding box center [697, 223] width 130 height 19
select select "3b5148f1-0588-4f88-a218-97bcfdce65c1"
click at [632, 214] on select "Please Select Business Cards" at bounding box center [697, 223] width 130 height 19
click at [672, 252] on select "Please Select I will upload files I need a design - $100" at bounding box center [697, 250] width 130 height 19
select select "upload"
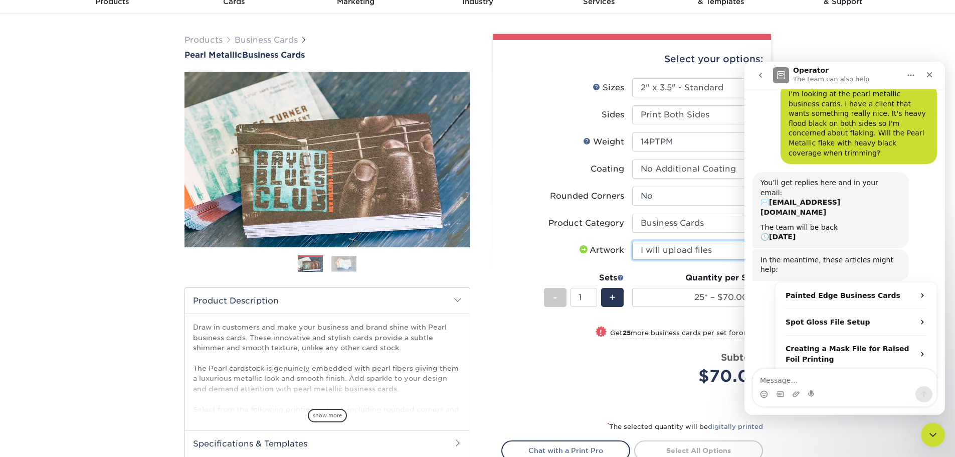
click at [632, 241] on select "Please Select I will upload files I need a design - $100" at bounding box center [697, 250] width 130 height 19
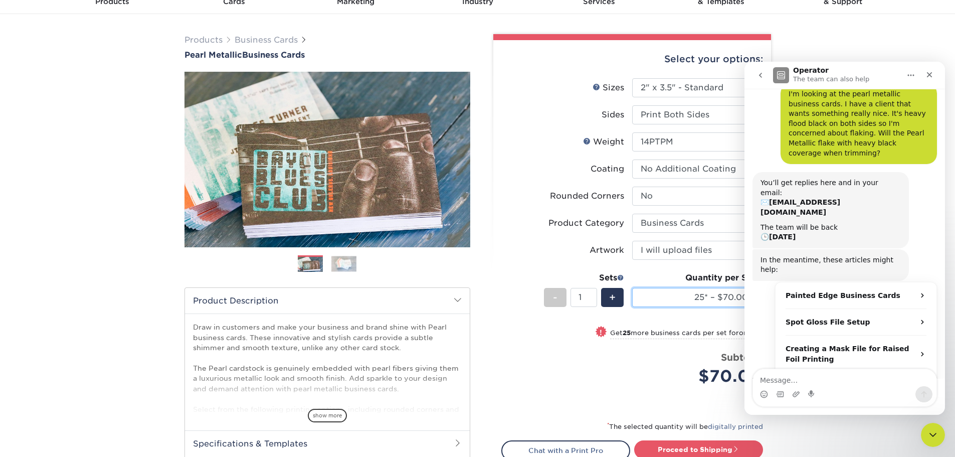
click at [657, 296] on select "25* – $70.00 50* – $74.00 75* – $78.00 100* – $82.00 250* – $109.00 500* – $155…" at bounding box center [697, 297] width 130 height 19
select select "100* – $82.00"
click at [632, 288] on select "25* – $70.00 50* – $74.00 75* – $78.00 100* – $82.00 250* – $109.00 500* – $155…" at bounding box center [697, 297] width 130 height 19
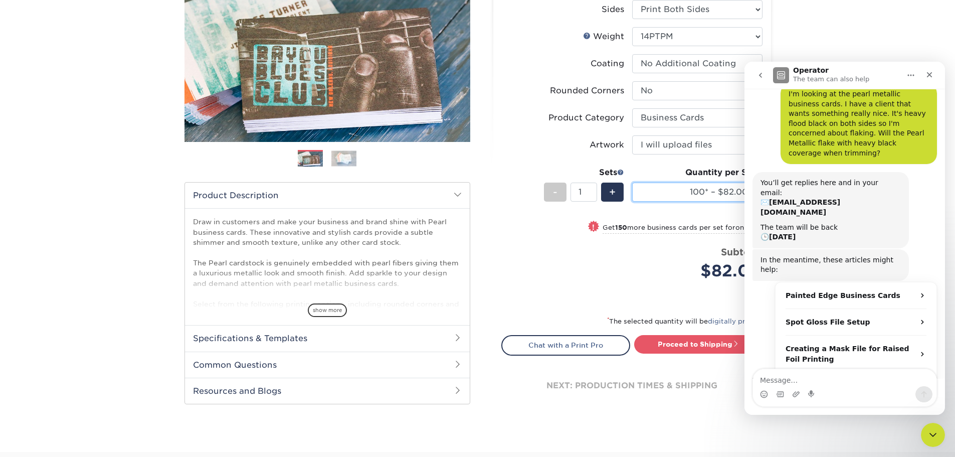
scroll to position [150, 0]
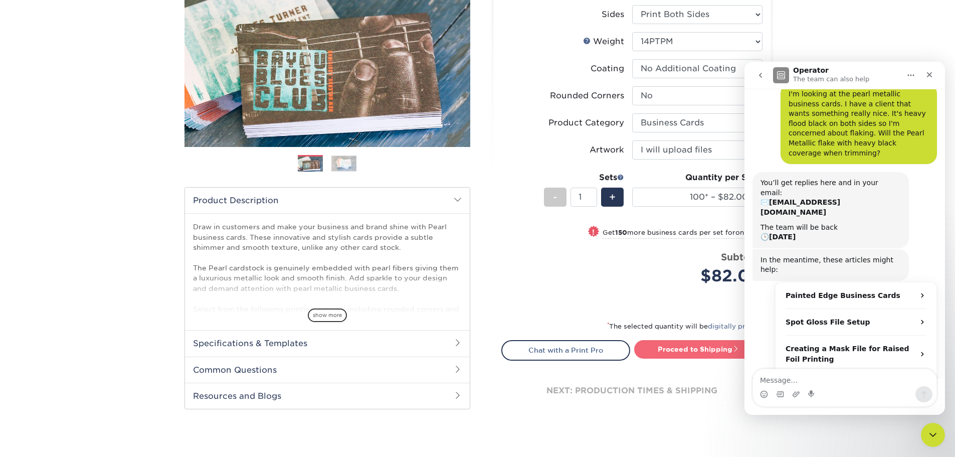
click at [669, 351] on link "Proceed to Shipping" at bounding box center [698, 349] width 129 height 18
type input "Set 1"
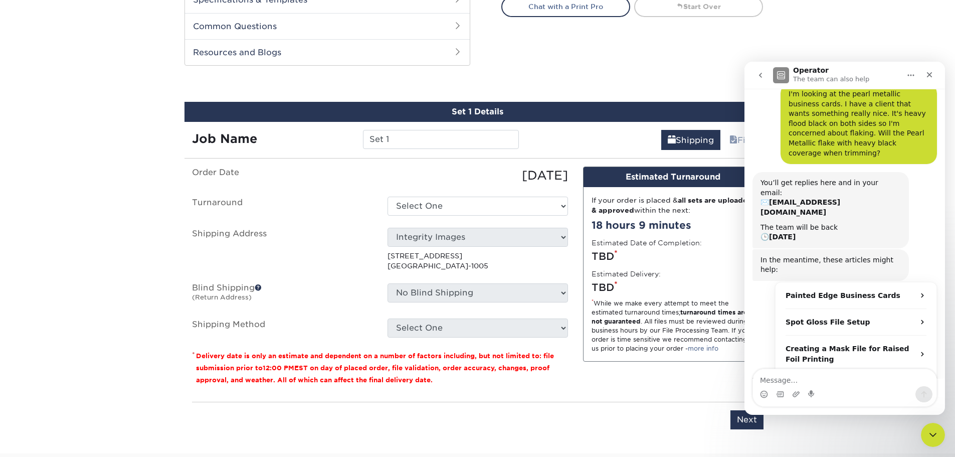
scroll to position [518, 0]
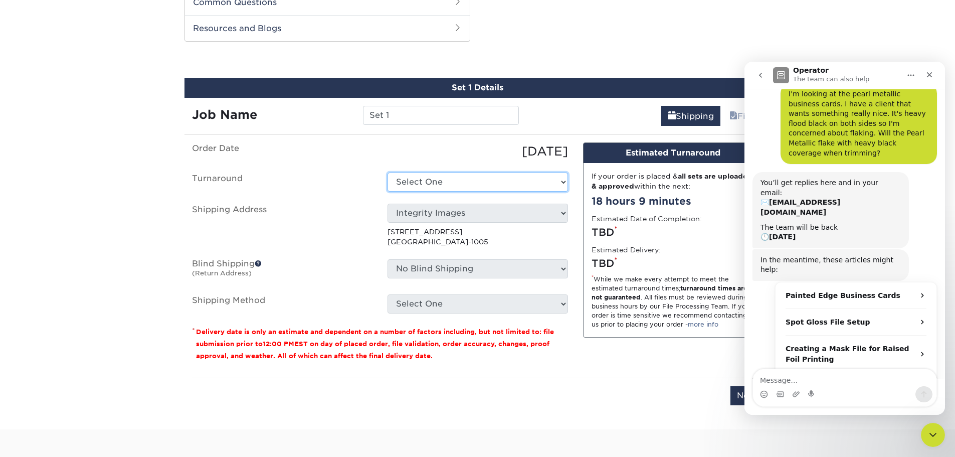
click at [416, 184] on select "Select One 2-4 Business Days 2 Day Next Business Day" at bounding box center [477, 181] width 180 height 19
select select "dc9a666e-dd56-45b9-bb74-dc93ebec03c2"
click at [933, 75] on div "Close" at bounding box center [929, 75] width 18 height 18
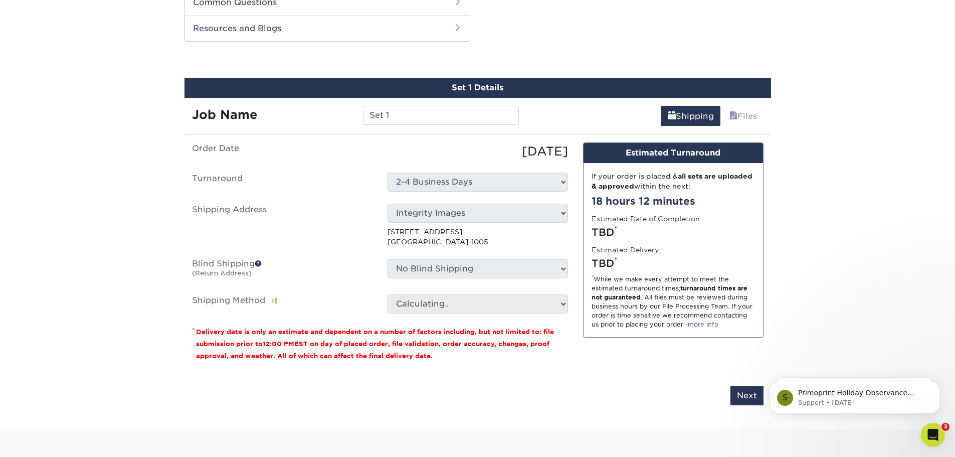
scroll to position [0, 0]
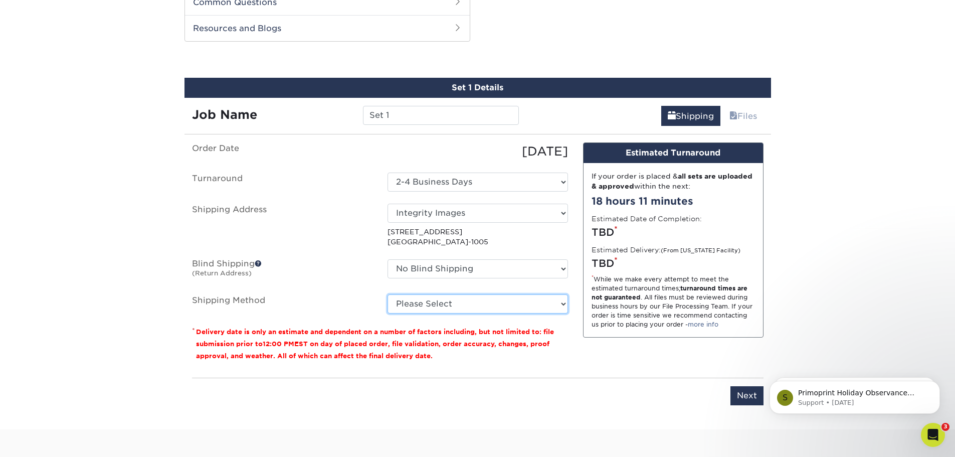
click at [445, 310] on select "Please Select Ground Shipping (+$7.84) 3 Day Shipping Service (+$15.34) 2 Day A…" at bounding box center [477, 303] width 180 height 19
select select "03"
click at [387, 294] on select "Please Select Ground Shipping (+$7.84) 3 Day Shipping Service (+$15.34) 2 Day A…" at bounding box center [477, 303] width 180 height 19
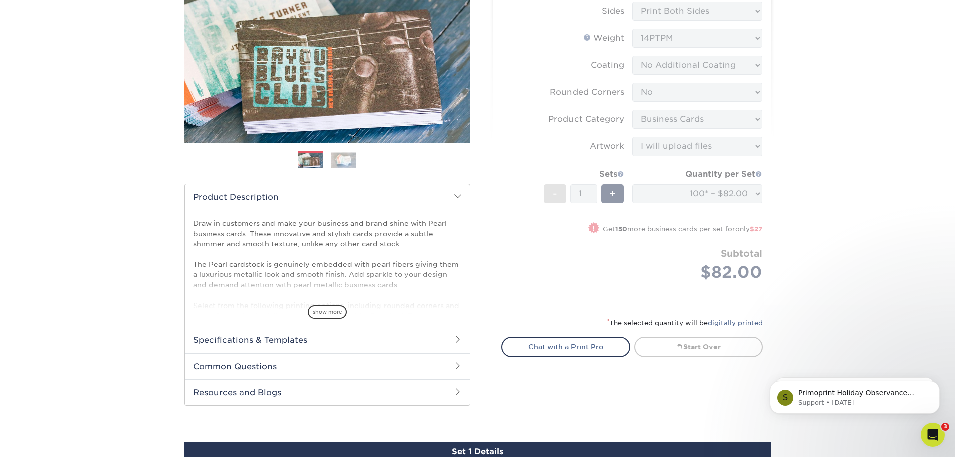
scroll to position [125, 0]
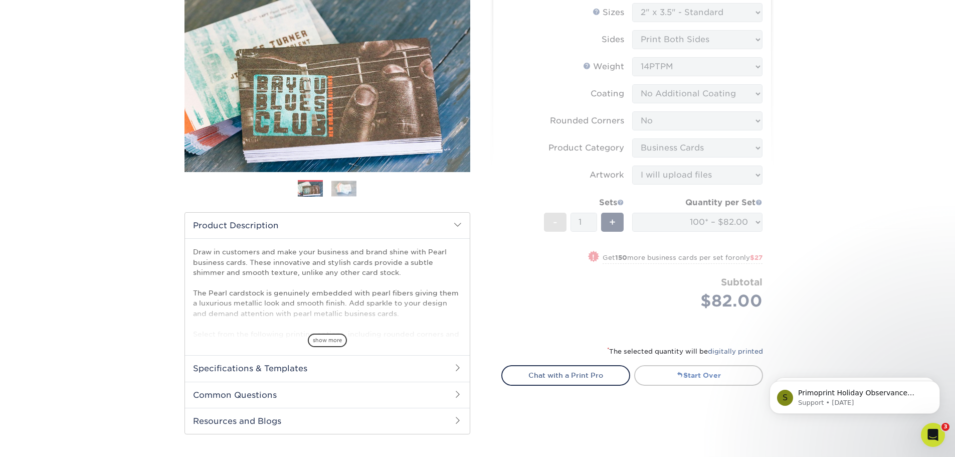
click at [682, 376] on link "Start Over" at bounding box center [698, 375] width 129 height 20
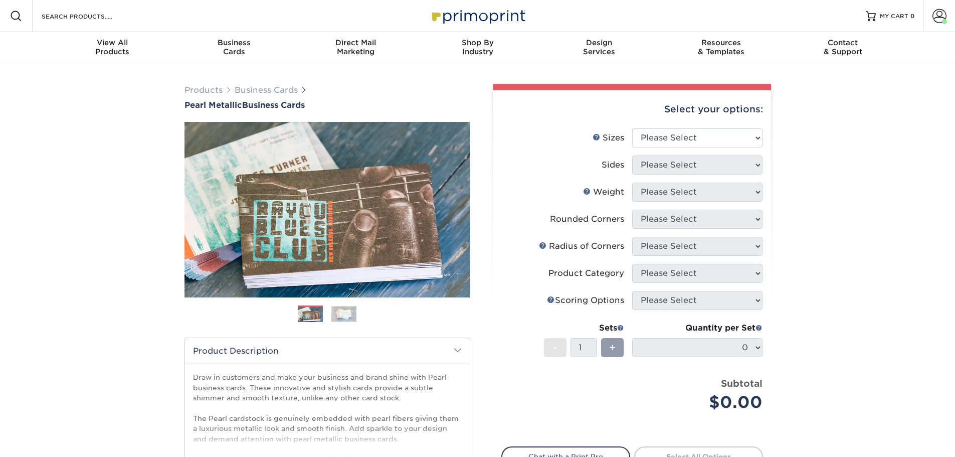
click at [682, 376] on div "Subtotal $0.00" at bounding box center [701, 395] width 123 height 38
click at [670, 139] on select "Please Select 1.5" x 3.5" - Mini 1.75" x 3.5" - Mini 2" x 2" - Square 2" x 3" -…" at bounding box center [697, 137] width 130 height 19
select select "2.00x3.50"
click at [632, 128] on select "Please Select 1.5" x 3.5" - Mini 1.75" x 3.5" - Mini 2" x 2" - Square 2" x 3" -…" at bounding box center [697, 137] width 130 height 19
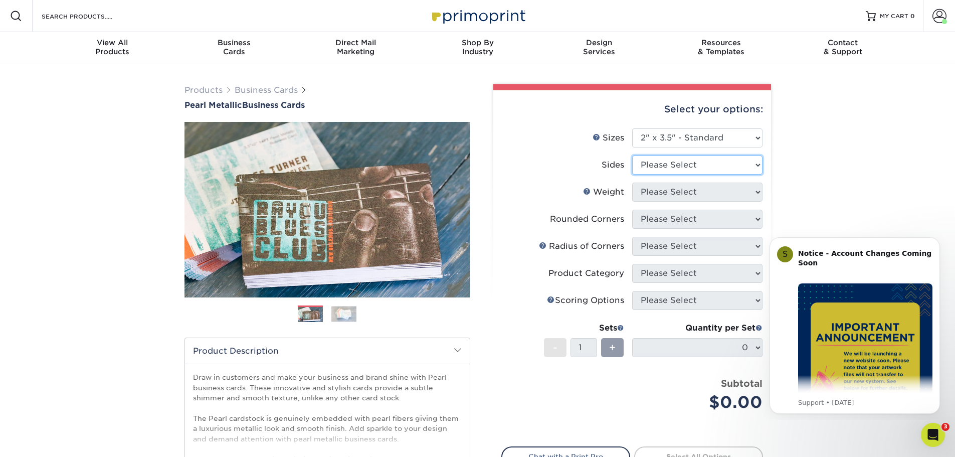
click at [670, 166] on select "Please Select Print Both Sides Print Front Only" at bounding box center [697, 164] width 130 height 19
select select "13abbda7-1d64-4f25-8bb2-c179b224825d"
click at [632, 155] on select "Please Select Print Both Sides Print Front Only" at bounding box center [697, 164] width 130 height 19
click at [672, 197] on select "Please Select 14PTPM" at bounding box center [697, 191] width 130 height 19
select select "14PTPM"
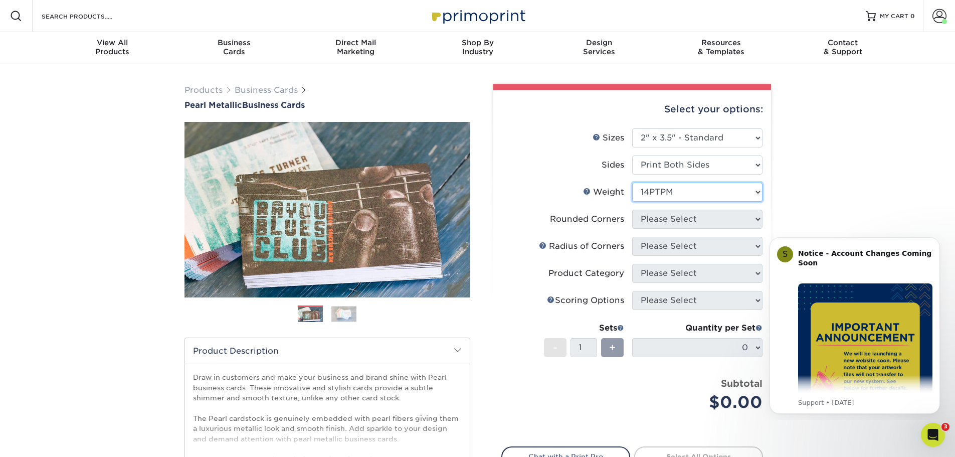
click at [632, 182] on select "Please Select 14PTPM" at bounding box center [697, 191] width 130 height 19
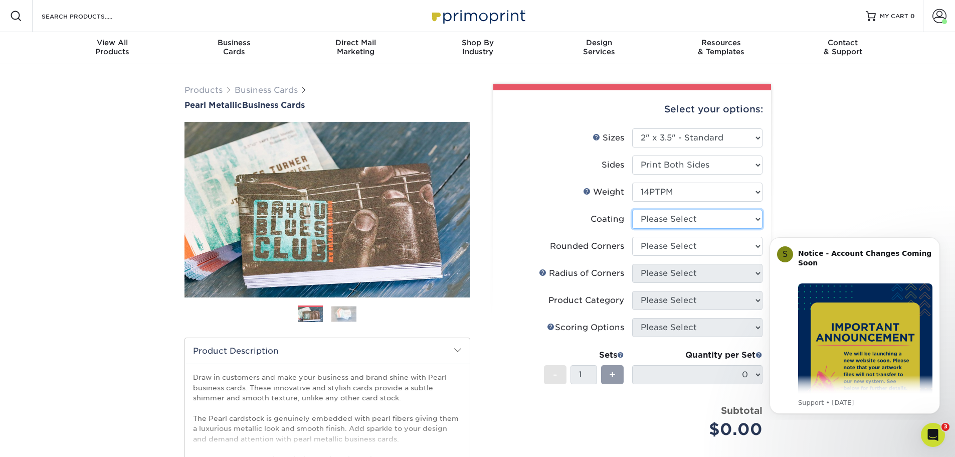
click at [676, 222] on select at bounding box center [697, 219] width 130 height 19
select select "3e7618de-abca-4bda-9f97-8b9129e913d8"
click at [632, 210] on select at bounding box center [697, 219] width 130 height 19
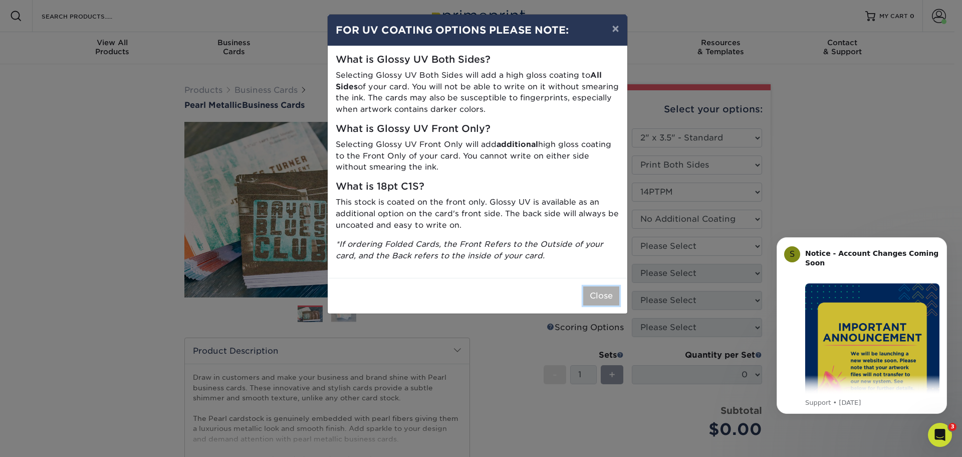
click at [601, 303] on button "Close" at bounding box center [601, 295] width 36 height 19
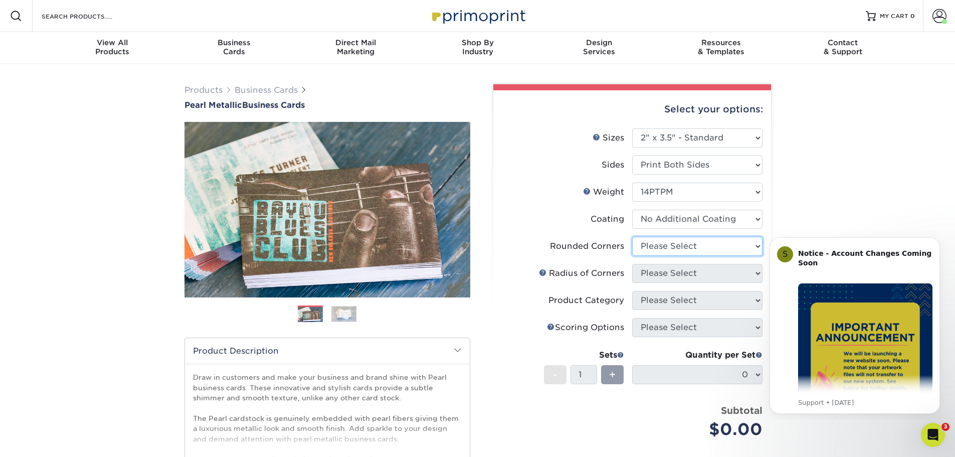
click at [687, 247] on select "Please Select Yes - Round 2 Corners Yes - Round 4 Corners No" at bounding box center [697, 246] width 130 height 19
select select "0"
click at [632, 237] on select "Please Select Yes - Round 2 Corners Yes - Round 4 Corners No" at bounding box center [697, 246] width 130 height 19
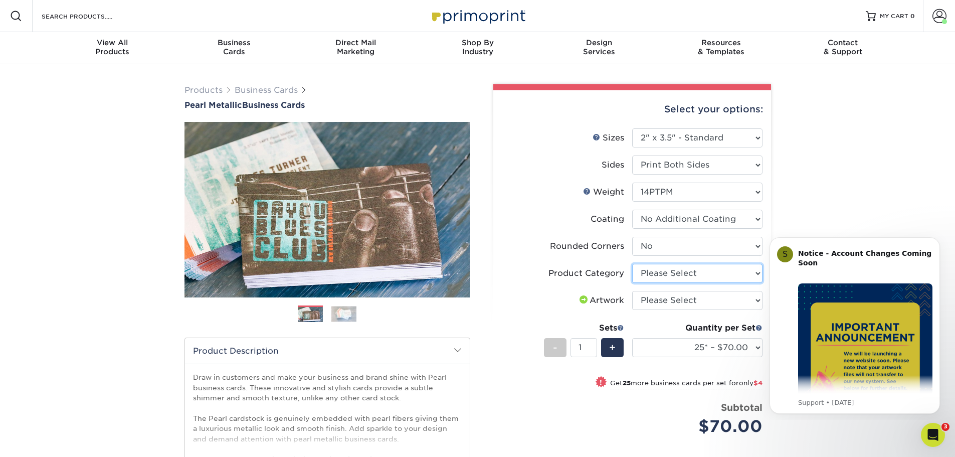
click at [672, 276] on select "Please Select Business Cards" at bounding box center [697, 273] width 130 height 19
select select "3b5148f1-0588-4f88-a218-97bcfdce65c1"
click at [632, 264] on select "Please Select Business Cards" at bounding box center [697, 273] width 130 height 19
click at [673, 303] on select "Please Select I will upload files I need a design - $100" at bounding box center [697, 300] width 130 height 19
select select "upload"
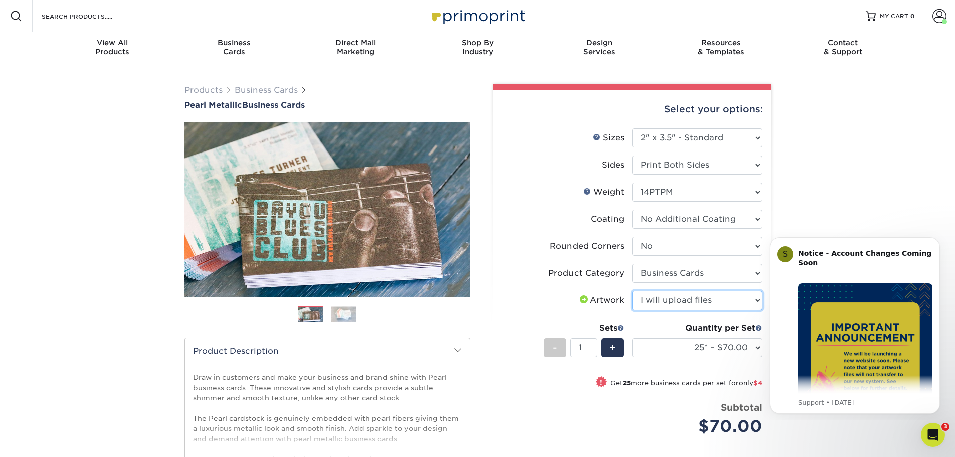
click at [632, 291] on select "Please Select I will upload files I need a design - $100" at bounding box center [697, 300] width 130 height 19
click at [676, 346] on select "25* – $70.00 50* – $74.00 75* – $78.00 100* – $82.00 250* – $109.00 500* – $155…" at bounding box center [697, 347] width 130 height 19
click at [632, 338] on select "25* – $70.00 50* – $74.00 75* – $78.00 100* – $82.00 250* – $109.00 500* – $155…" at bounding box center [697, 347] width 130 height 19
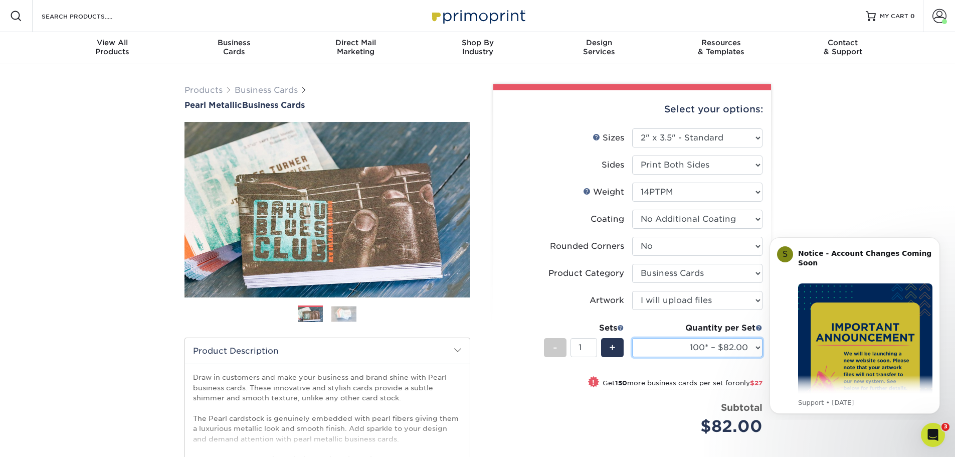
click at [692, 349] on select "25* – $70.00 50* – $74.00 75* – $78.00 100* – $82.00 250* – $109.00 500* – $155…" at bounding box center [697, 347] width 130 height 19
select select "250* – $109.00"
click at [632, 338] on select "25* – $70.00 50* – $74.00 75* – $78.00 100* – $82.00 250* – $109.00 500* – $155…" at bounding box center [697, 347] width 130 height 19
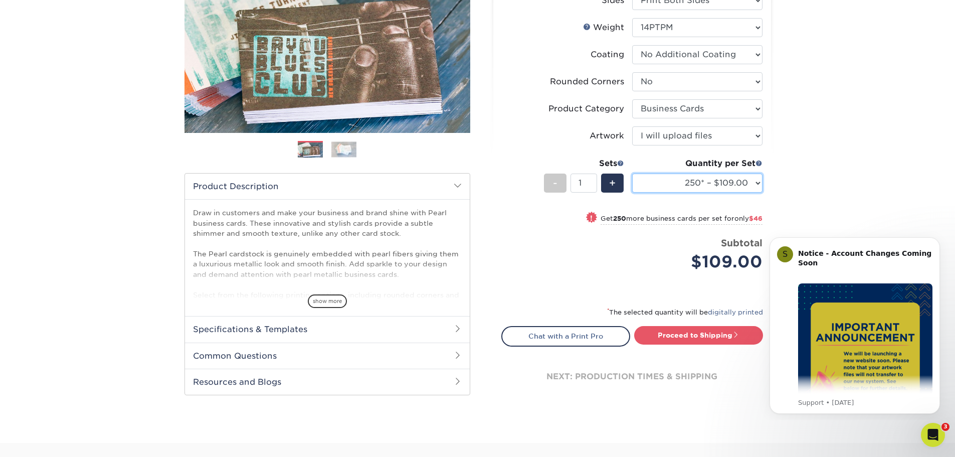
scroll to position [200, 0]
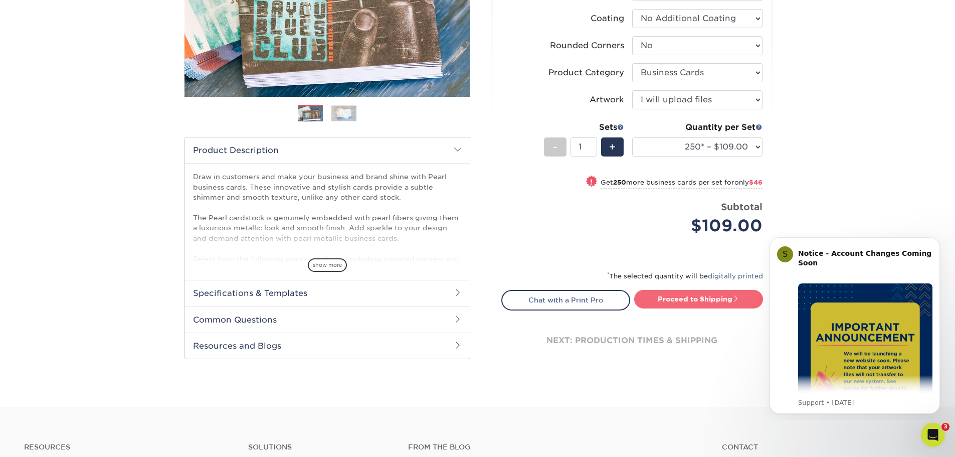
click at [681, 301] on link "Proceed to Shipping" at bounding box center [698, 299] width 129 height 18
type input "Set 1"
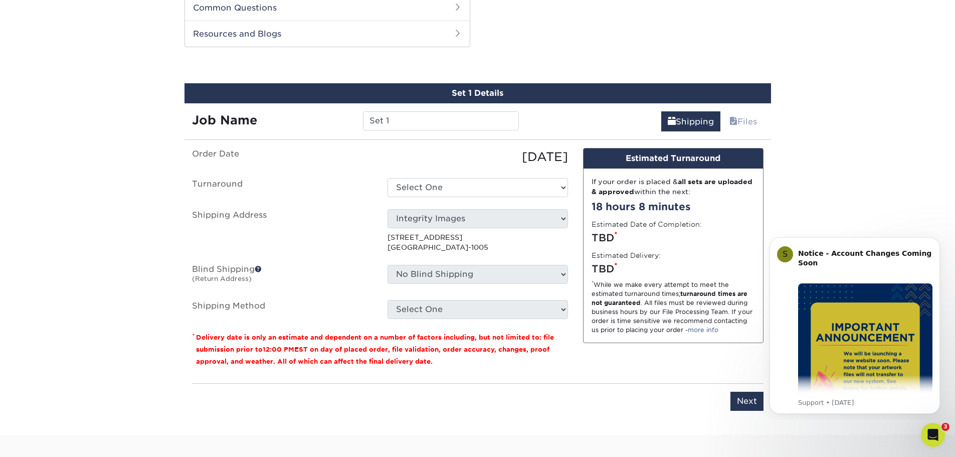
scroll to position [518, 0]
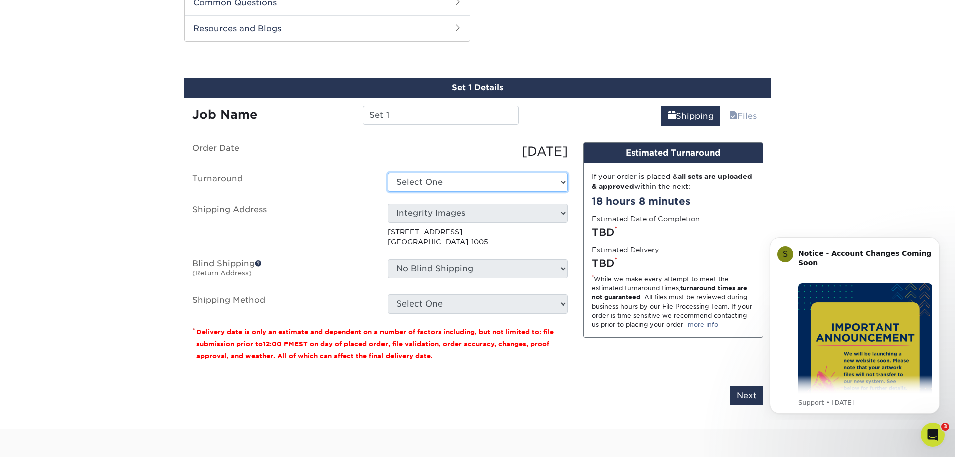
click at [428, 181] on select "Select One 2-4 Business Days 2 Day Next Business Day" at bounding box center [477, 181] width 180 height 19
select select "1011cddc-429f-433f-9677-40ed8074f1b4"
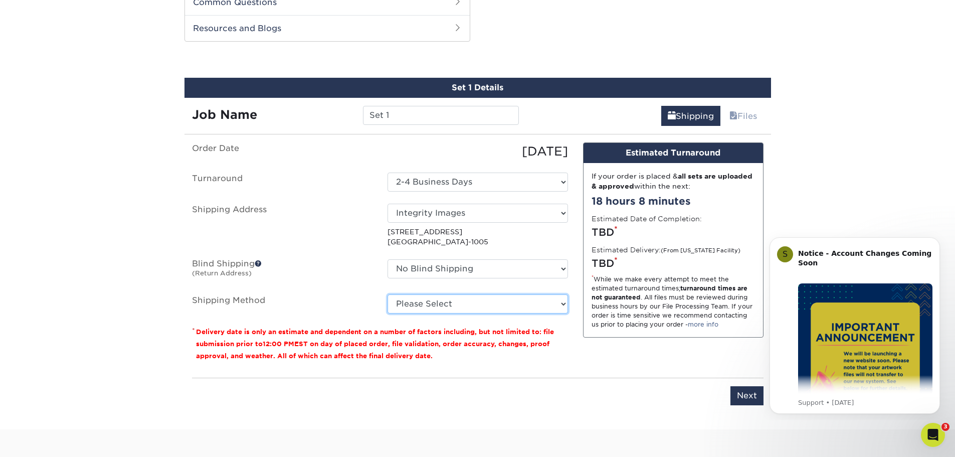
click at [445, 305] on select "Please Select Ground Shipping (+$7.84) 3 Day Shipping Service (+$15.34) 2 Day A…" at bounding box center [477, 303] width 180 height 19
select select "03"
click at [387, 294] on select "Please Select Ground Shipping (+$7.84) 3 Day Shipping Service (+$15.34) 2 Day A…" at bounding box center [477, 303] width 180 height 19
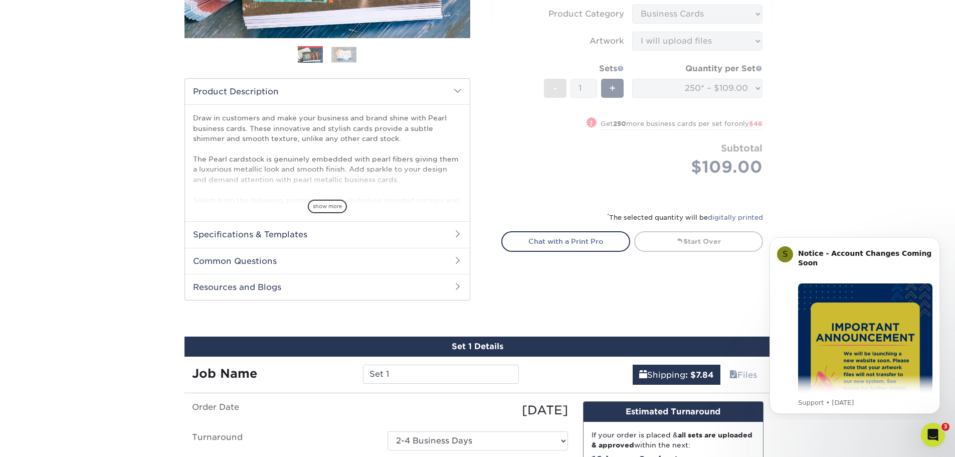
scroll to position [167, 0]
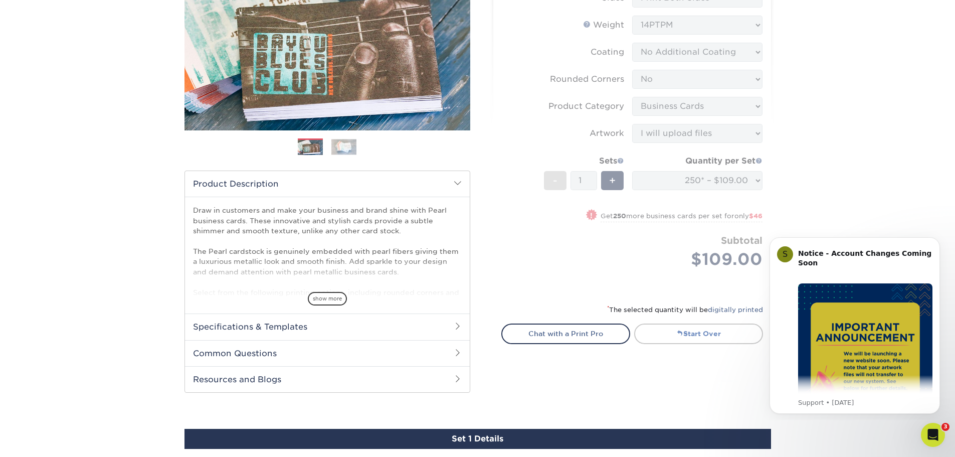
click at [687, 330] on link "Start Over" at bounding box center [698, 333] width 129 height 20
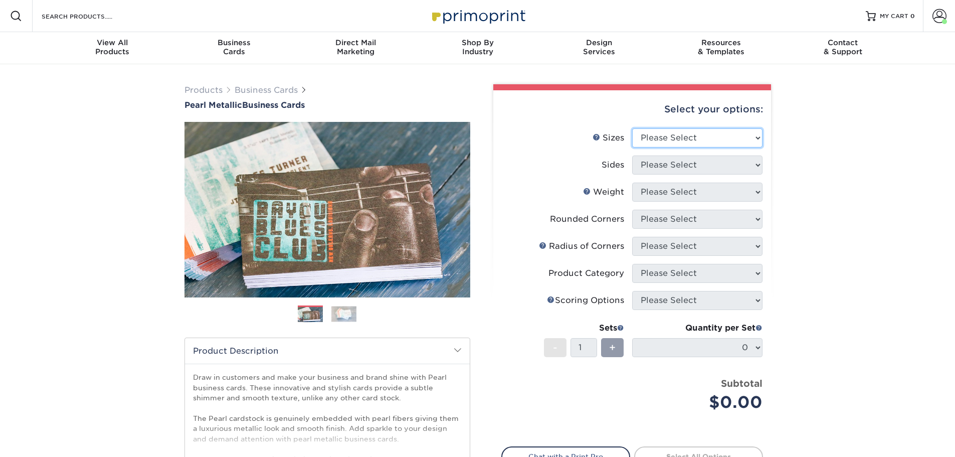
click at [712, 137] on select "Please Select 1.5" x 3.5" - Mini 1.75" x 3.5" - Mini 2" x 2" - Square 2" x 3" -…" at bounding box center [697, 137] width 130 height 19
select select "2.00x3.50"
click at [632, 128] on select "Please Select 1.5" x 3.5" - Mini 1.75" x 3.5" - Mini 2" x 2" - Square 2" x 3" -…" at bounding box center [697, 137] width 130 height 19
click at [672, 169] on select "Please Select Print Both Sides Print Front Only" at bounding box center [697, 164] width 130 height 19
select select "13abbda7-1d64-4f25-8bb2-c179b224825d"
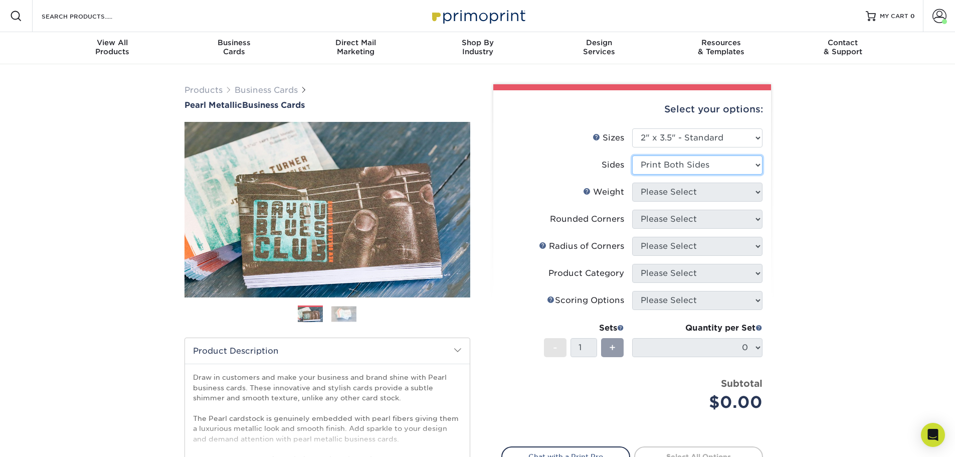
click at [632, 155] on select "Please Select Print Both Sides Print Front Only" at bounding box center [697, 164] width 130 height 19
click at [673, 194] on select "Please Select 14PTPM" at bounding box center [697, 191] width 130 height 19
select select "14PTPM"
click at [632, 182] on select "Please Select 14PTPM" at bounding box center [697, 191] width 130 height 19
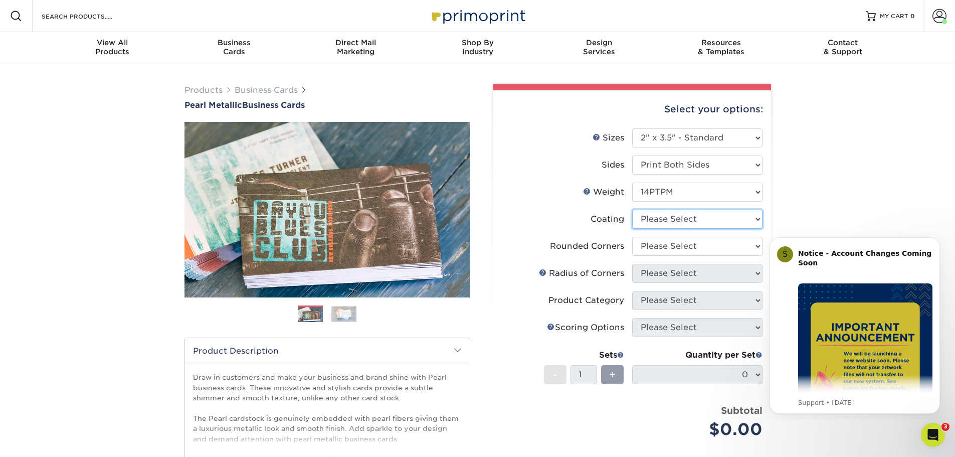
click at [673, 220] on select at bounding box center [697, 219] width 130 height 19
select select "3e7618de-abca-4bda-9f97-8b9129e913d8"
click at [632, 210] on select at bounding box center [697, 219] width 130 height 19
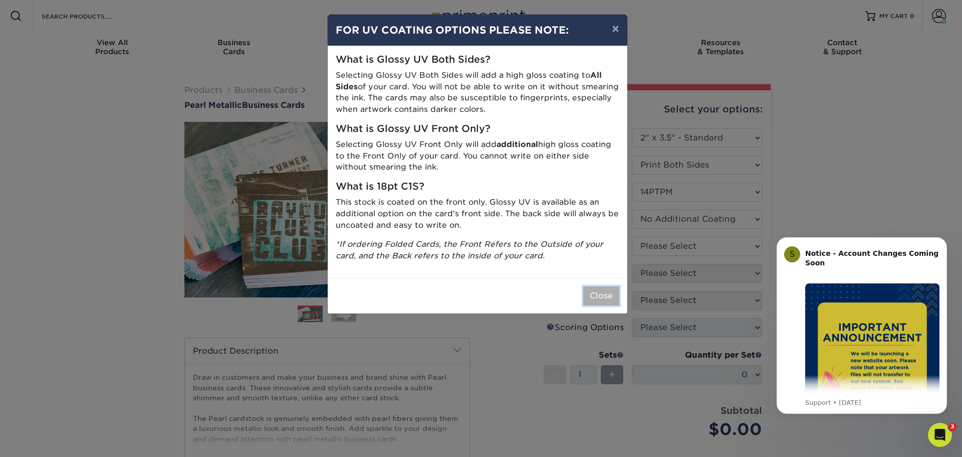
click at [609, 298] on button "Close" at bounding box center [601, 295] width 36 height 19
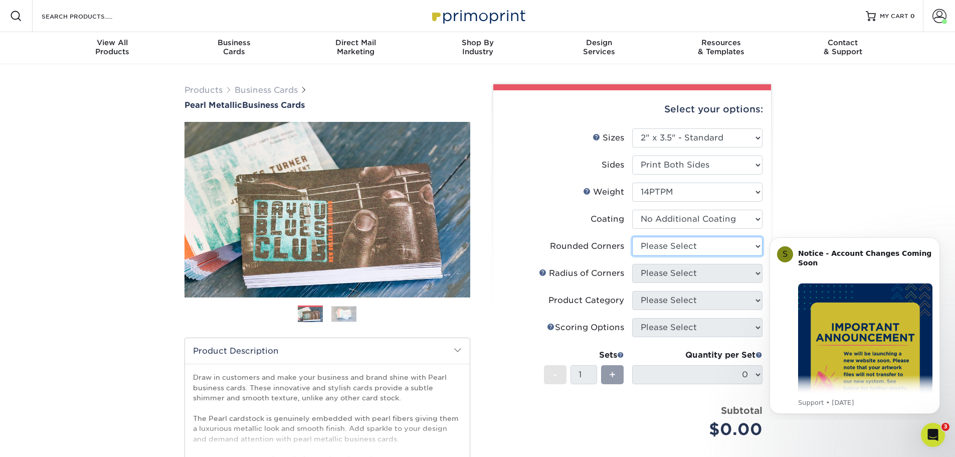
click at [674, 246] on select "Please Select Yes - Round 2 Corners Yes - Round 4 Corners No" at bounding box center [697, 246] width 130 height 19
select select "0"
click at [632, 237] on select "Please Select Yes - Round 2 Corners Yes - Round 4 Corners No" at bounding box center [697, 246] width 130 height 19
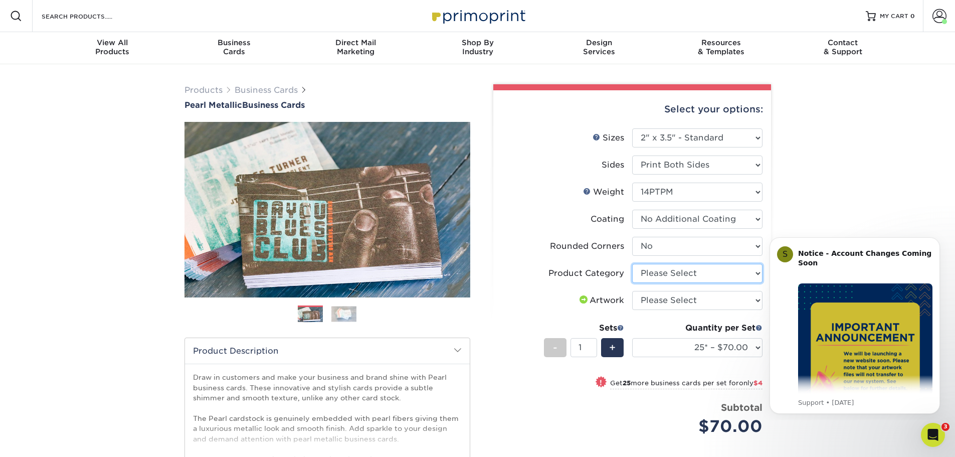
click at [668, 274] on select "Please Select Business Cards" at bounding box center [697, 273] width 130 height 19
select select "3b5148f1-0588-4f88-a218-97bcfdce65c1"
click at [632, 264] on select "Please Select Business Cards" at bounding box center [697, 273] width 130 height 19
click at [669, 301] on select "Please Select I will upload files I need a design - $100" at bounding box center [697, 300] width 130 height 19
select select "upload"
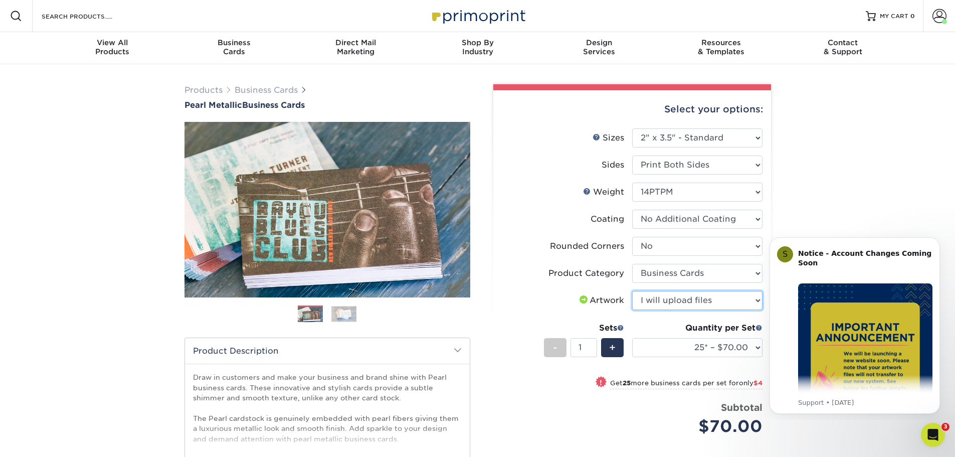
click at [632, 291] on select "Please Select I will upload files I need a design - $100" at bounding box center [697, 300] width 130 height 19
click at [676, 348] on select "25* – $70.00 50* – $74.00 75* – $78.00 100* – $82.00 250* – $109.00 500* – $155…" at bounding box center [697, 347] width 130 height 19
select select "500* – $155.00"
click at [632, 338] on select "25* – $70.00 50* – $74.00 75* – $78.00 100* – $82.00 250* – $109.00 500* – $155…" at bounding box center [697, 347] width 130 height 19
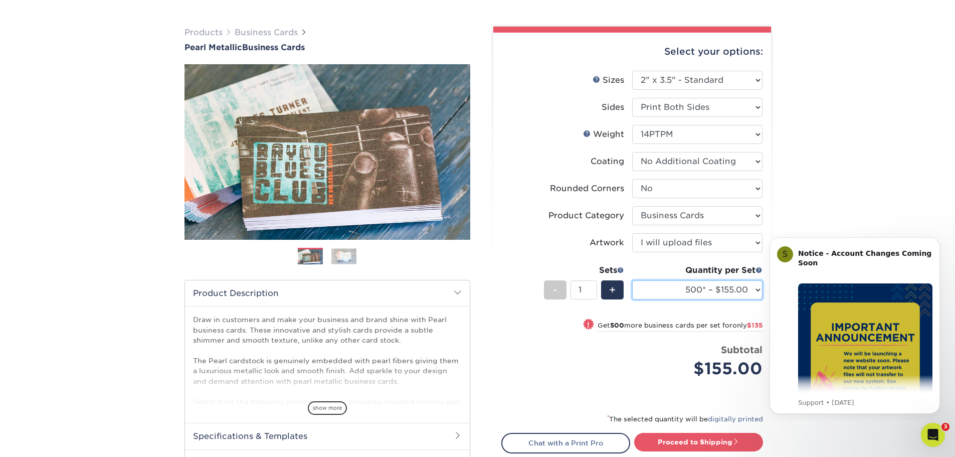
scroll to position [200, 0]
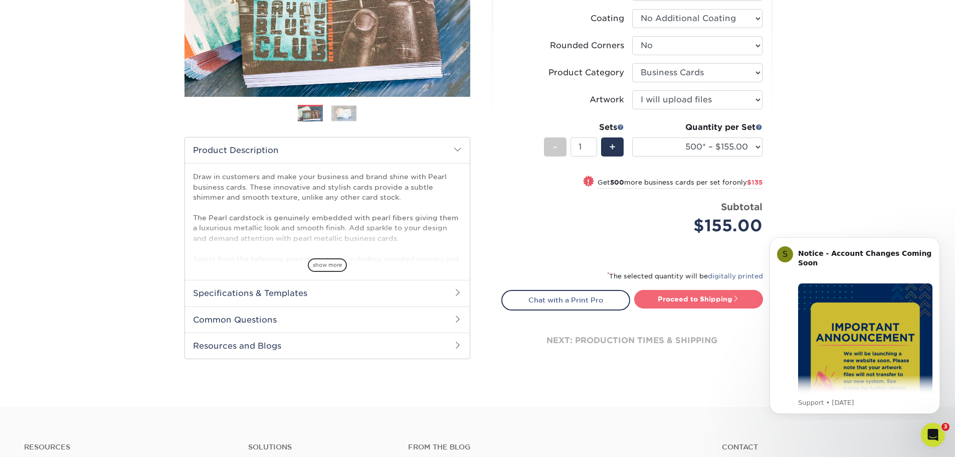
click at [662, 301] on link "Proceed to Shipping" at bounding box center [698, 299] width 129 height 18
type input "Set 1"
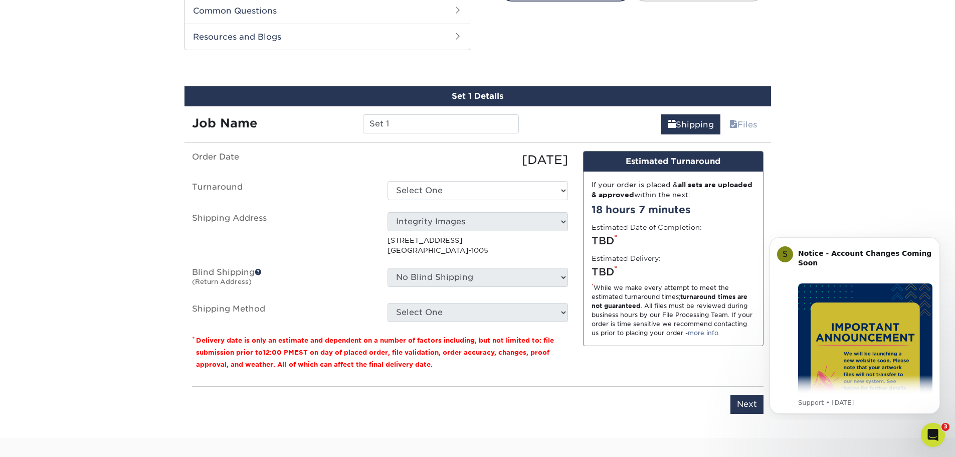
scroll to position [518, 0]
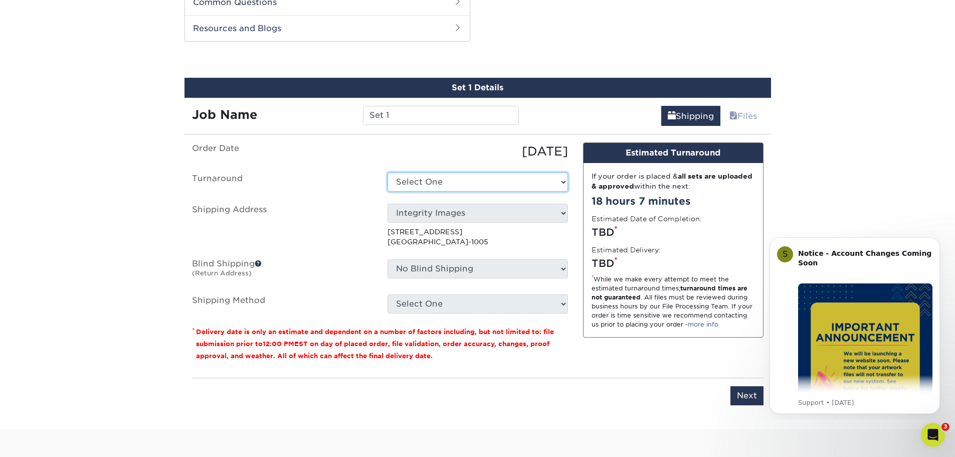
click at [502, 187] on select "Select One 2-4 Business Days 2 Day Next Business Day" at bounding box center [477, 181] width 180 height 19
select select "433f243a-0814-4271-8b73-c3244256338f"
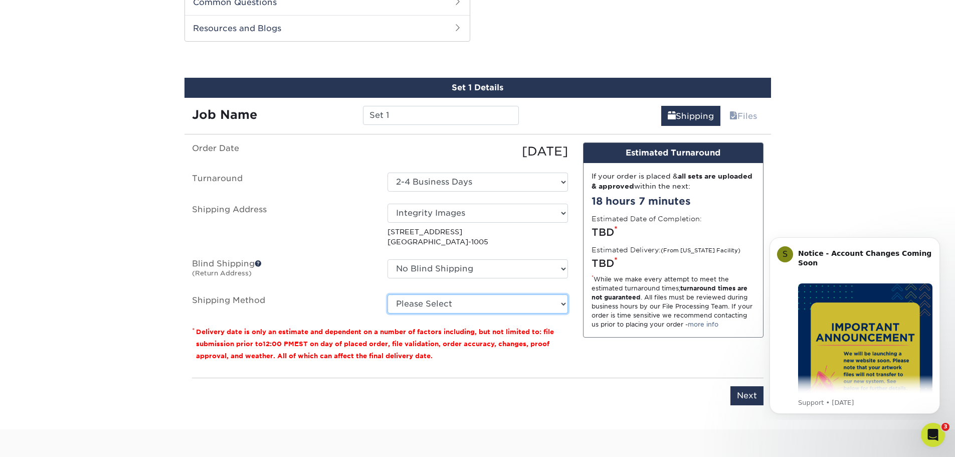
click at [446, 306] on select "Please Select Ground Shipping (+$8.96) 3 Day Shipping Service (+$15.52) 2 Day A…" at bounding box center [477, 303] width 180 height 19
